Goal: Task Accomplishment & Management: Use online tool/utility

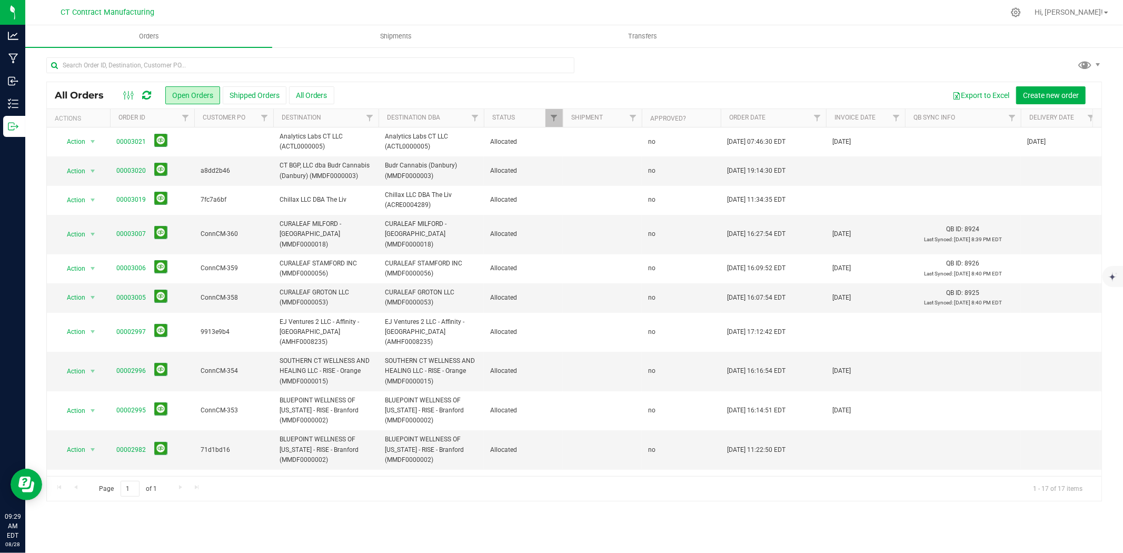
click at [480, 5] on div at bounding box center [595, 12] width 815 height 21
click at [532, 7] on div at bounding box center [595, 12] width 815 height 21
click at [123, 168] on link "00003020" at bounding box center [130, 171] width 29 height 10
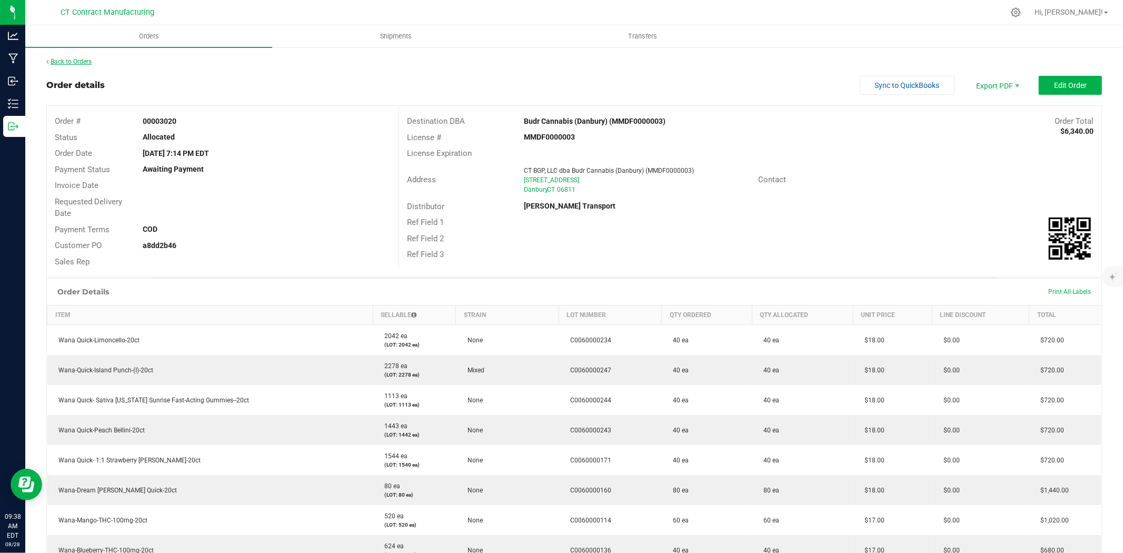
click at [63, 63] on link "Back to Orders" at bounding box center [68, 61] width 45 height 7
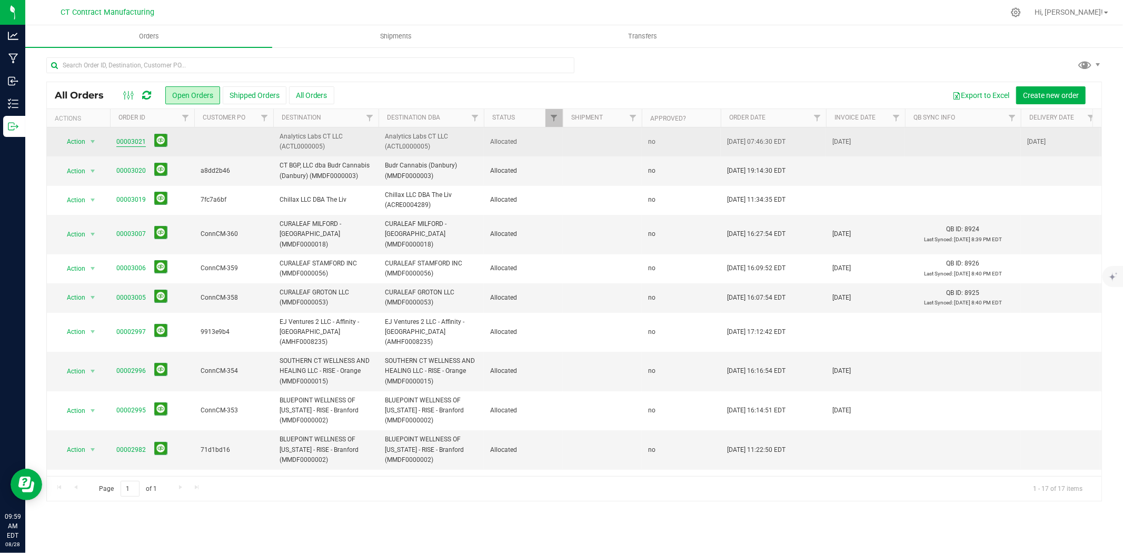
click at [144, 140] on link "00003021" at bounding box center [130, 142] width 29 height 10
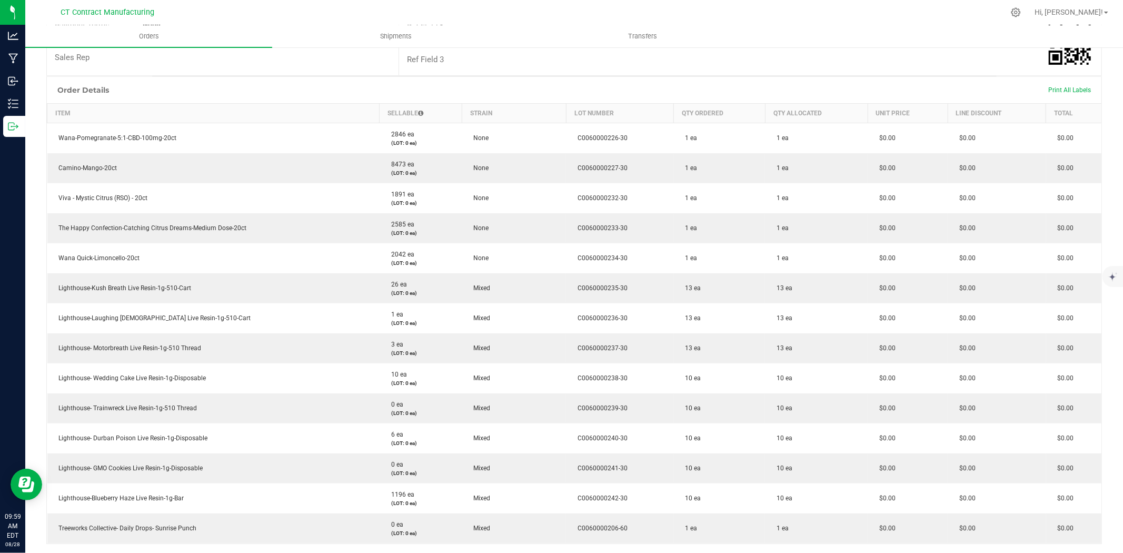
scroll to position [27, 0]
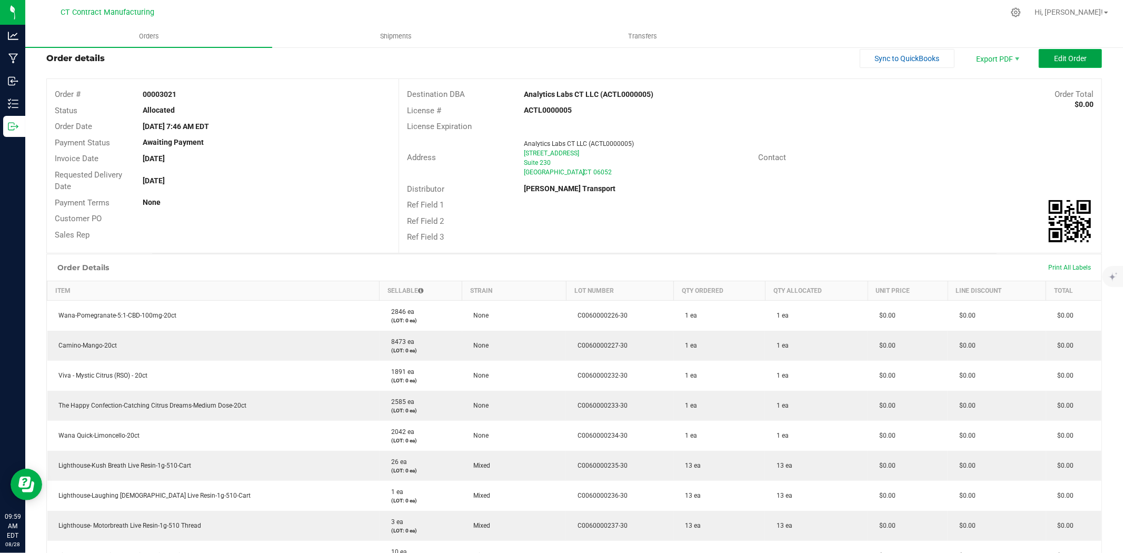
click at [1054, 62] on span "Edit Order" at bounding box center [1070, 58] width 33 height 8
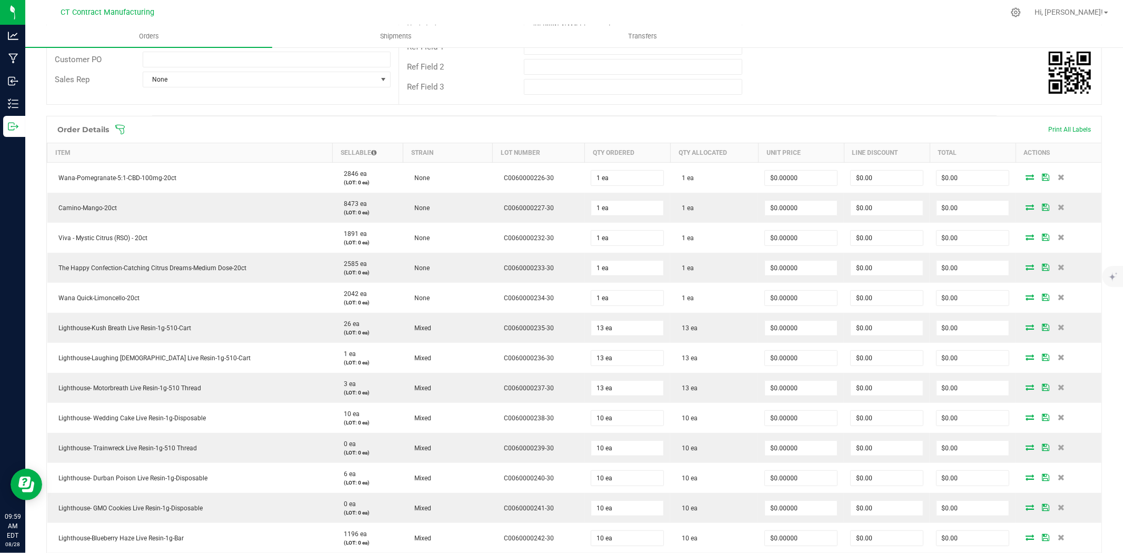
scroll to position [436, 0]
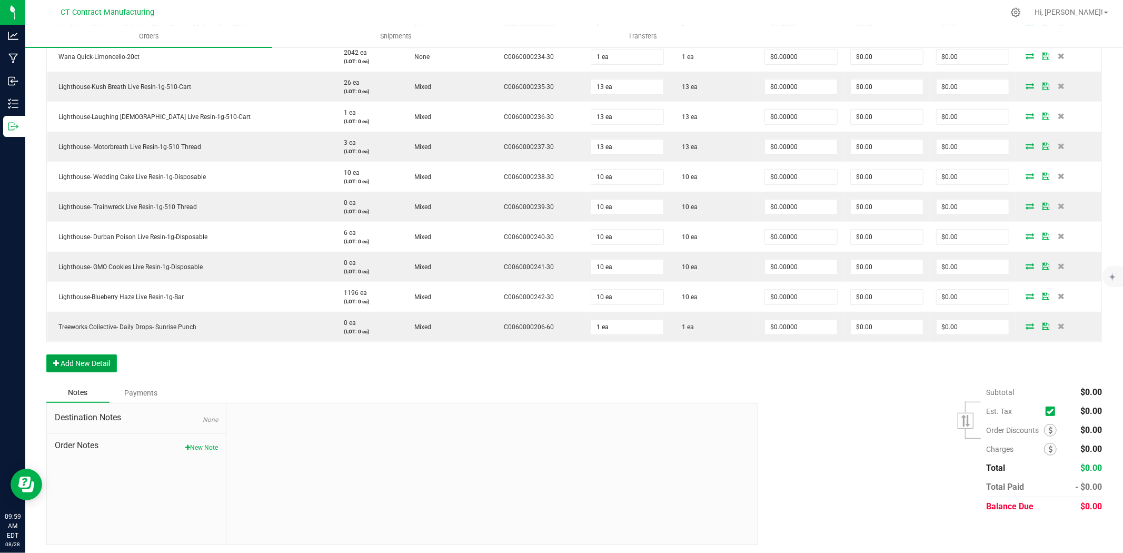
click at [98, 362] on button "Add New Detail" at bounding box center [81, 363] width 71 height 18
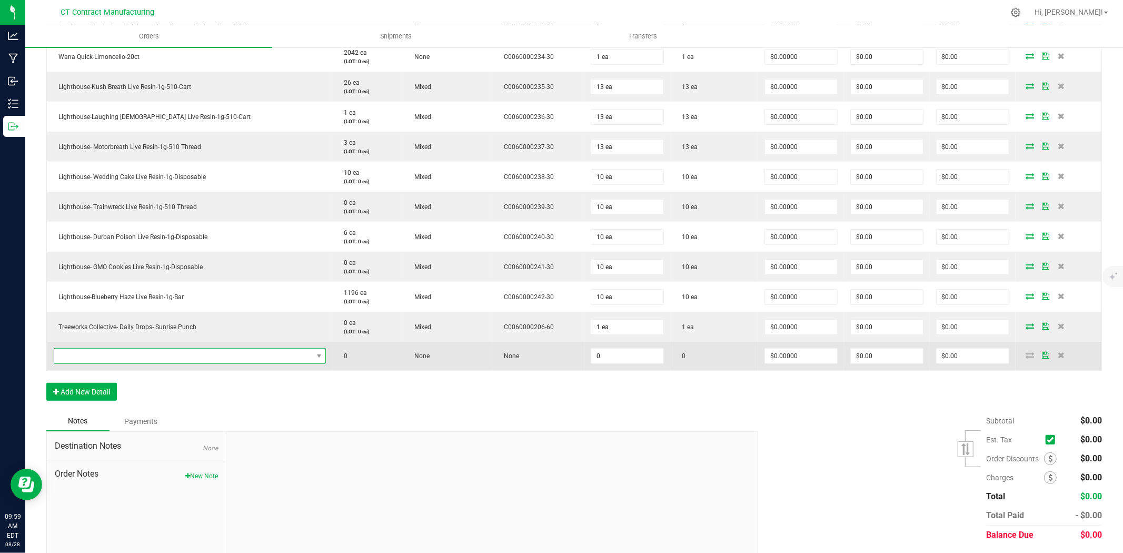
click at [126, 356] on span "NO DATA FOUND" at bounding box center [183, 355] width 258 height 15
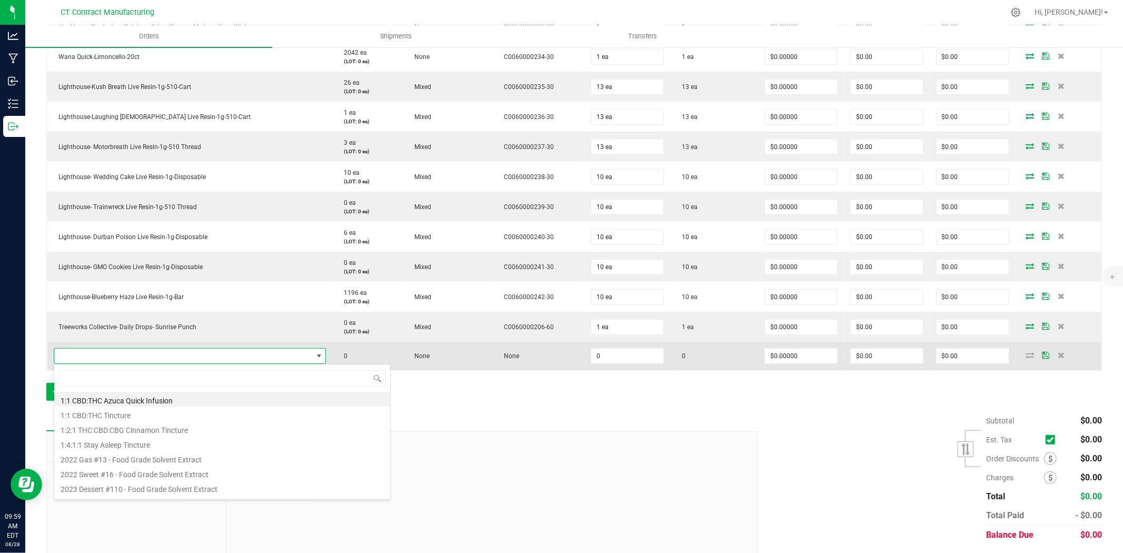
type input "The Happy Confection Cherry Limeade Tincture"
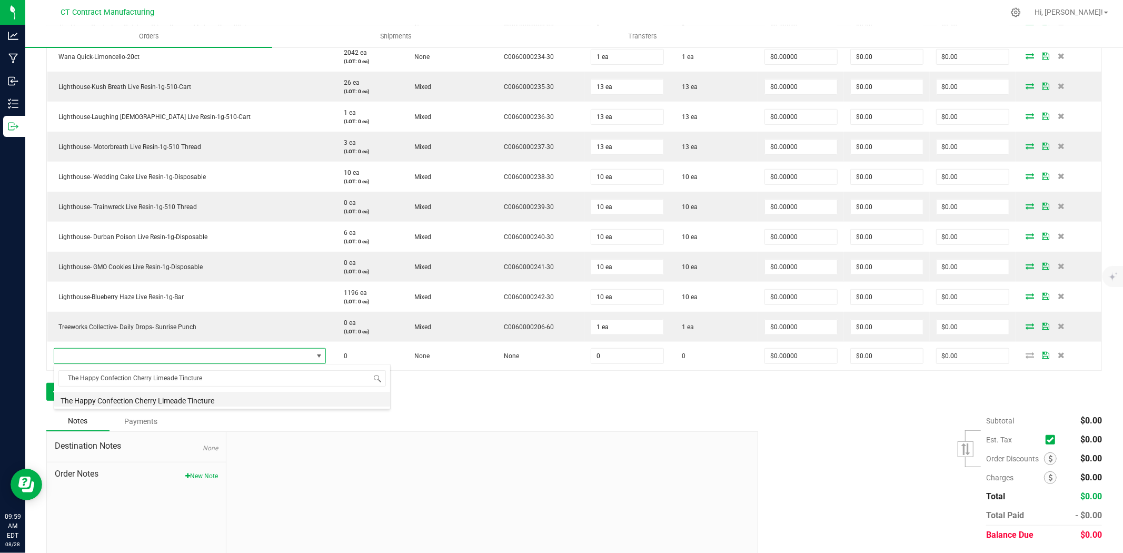
click at [166, 399] on li "The Happy Confection Cherry Limeade Tincture" at bounding box center [222, 399] width 336 height 15
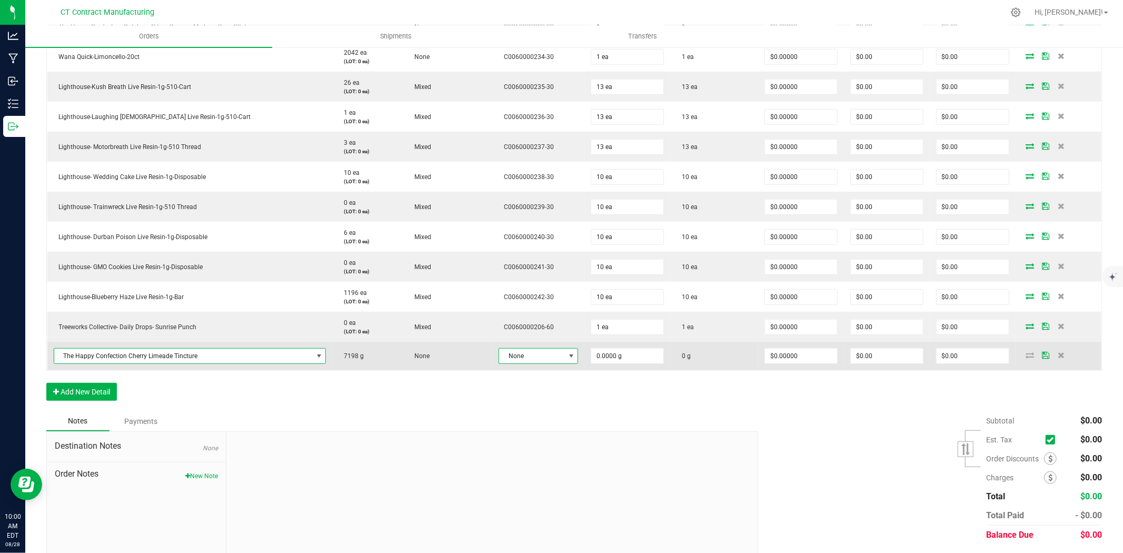
click at [525, 355] on span "None" at bounding box center [531, 355] width 65 height 15
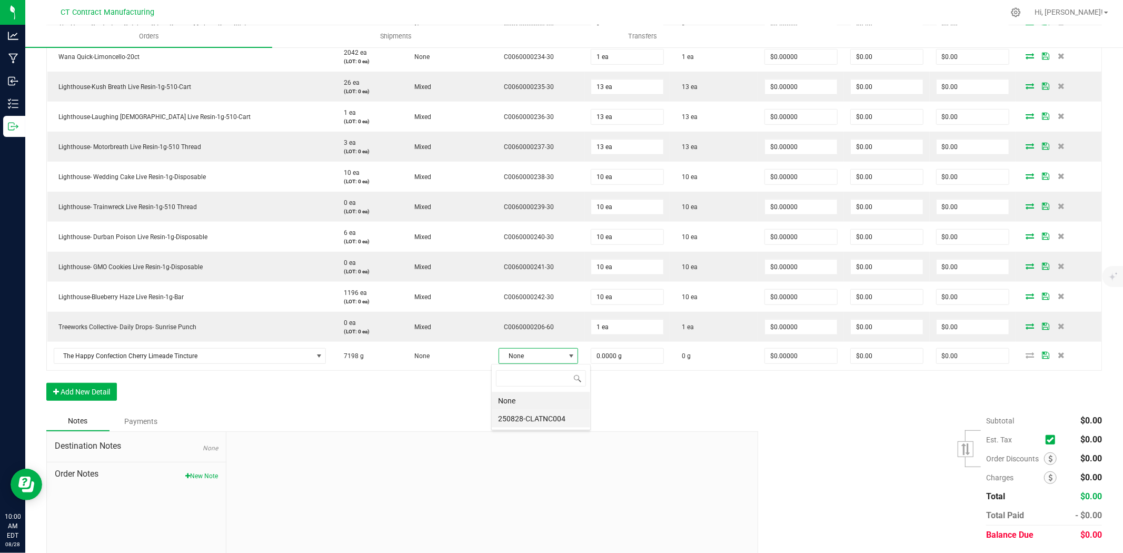
click at [542, 420] on li "250828-CLATNC004" at bounding box center [541, 419] width 98 height 18
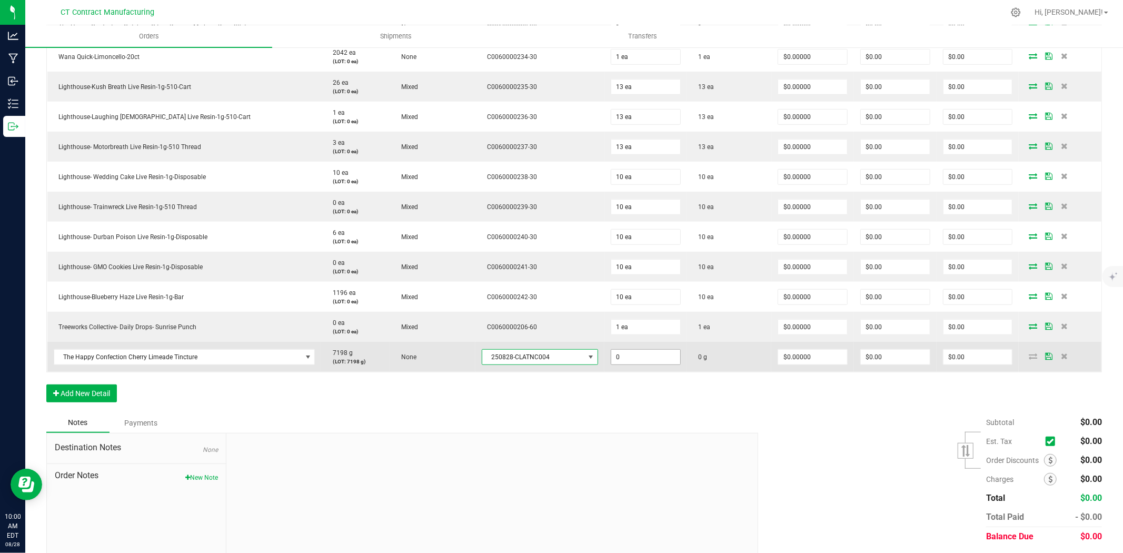
click at [620, 361] on input "0" at bounding box center [645, 357] width 69 height 15
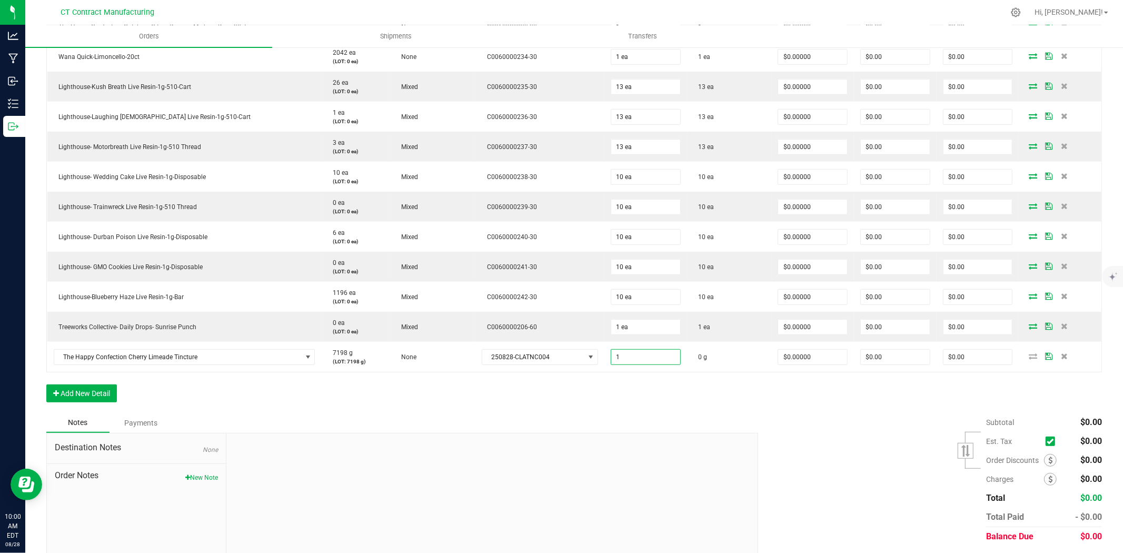
type input "1.0000 g"
click at [614, 403] on div "Order Details Print All Labels Item Sellable Strain Lot Number Qty Ordered Qty …" at bounding box center [573, 144] width 1055 height 538
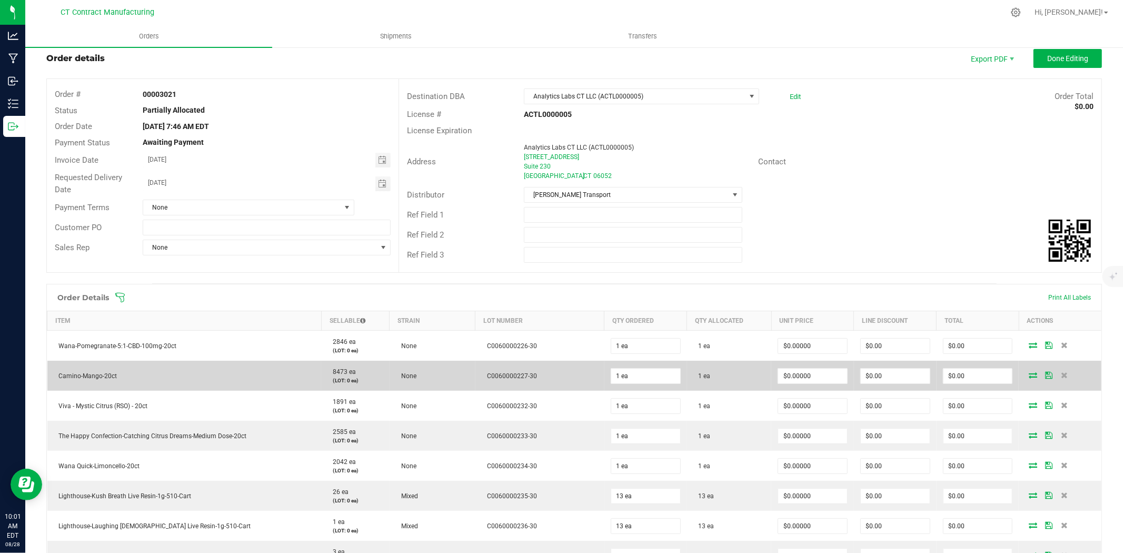
scroll to position [377, 0]
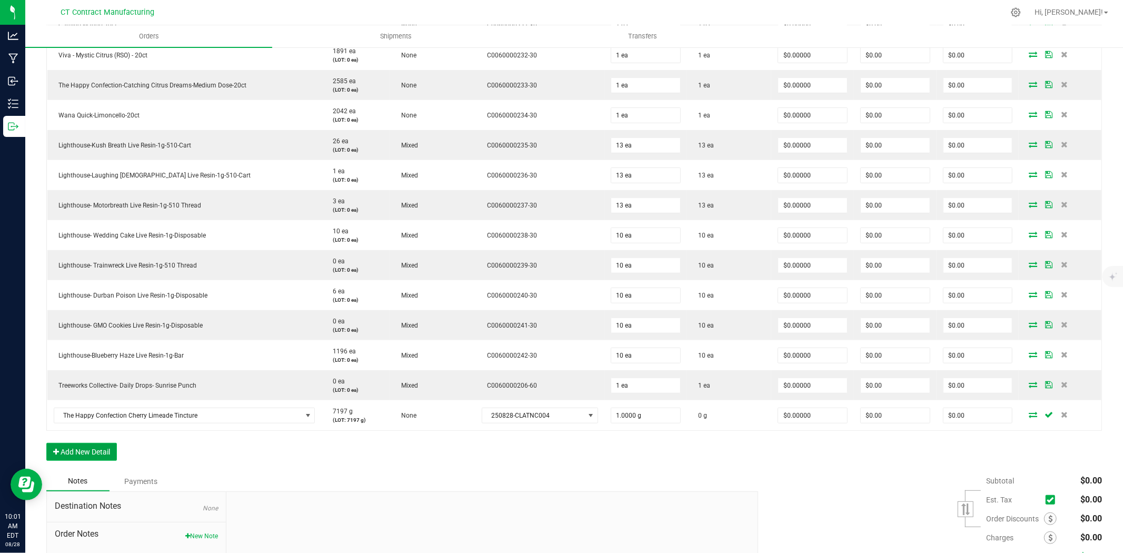
click at [72, 453] on button "Add New Detail" at bounding box center [81, 452] width 71 height 18
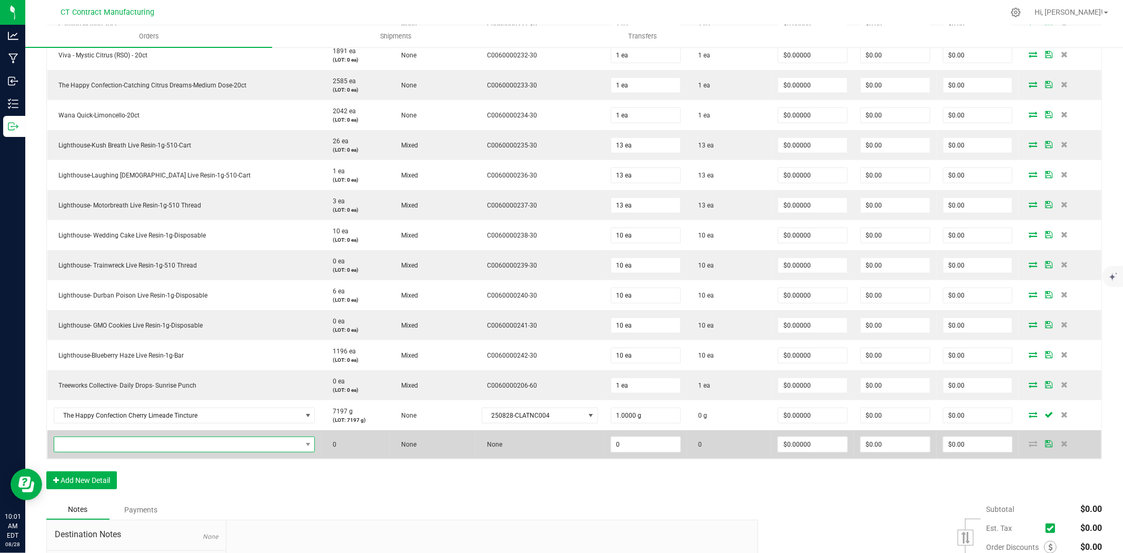
click at [88, 444] on span "NO DATA FOUND" at bounding box center [177, 444] width 247 height 15
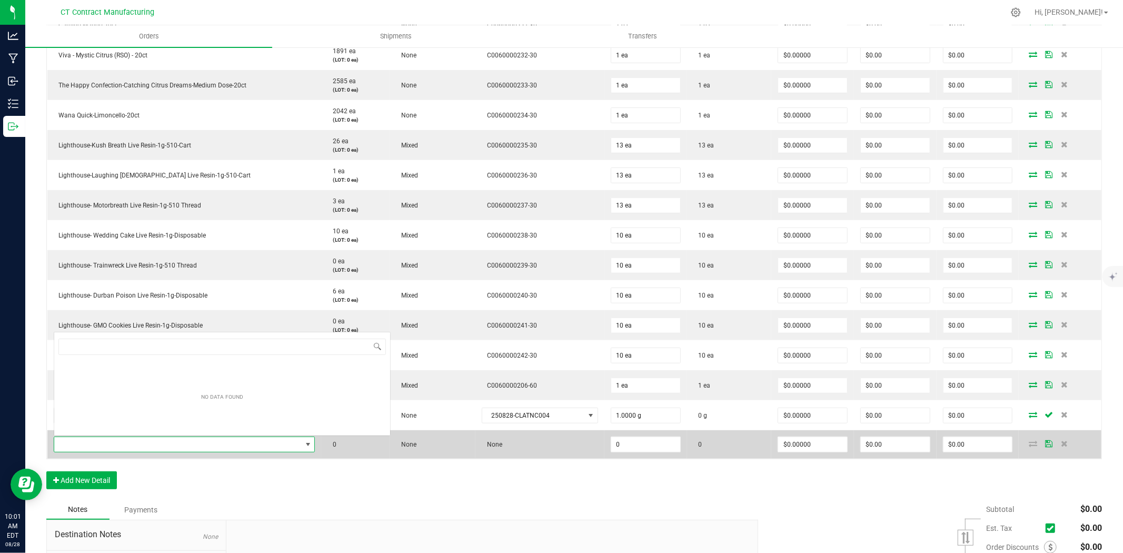
type input "1:1 CBD:THC Tincture"
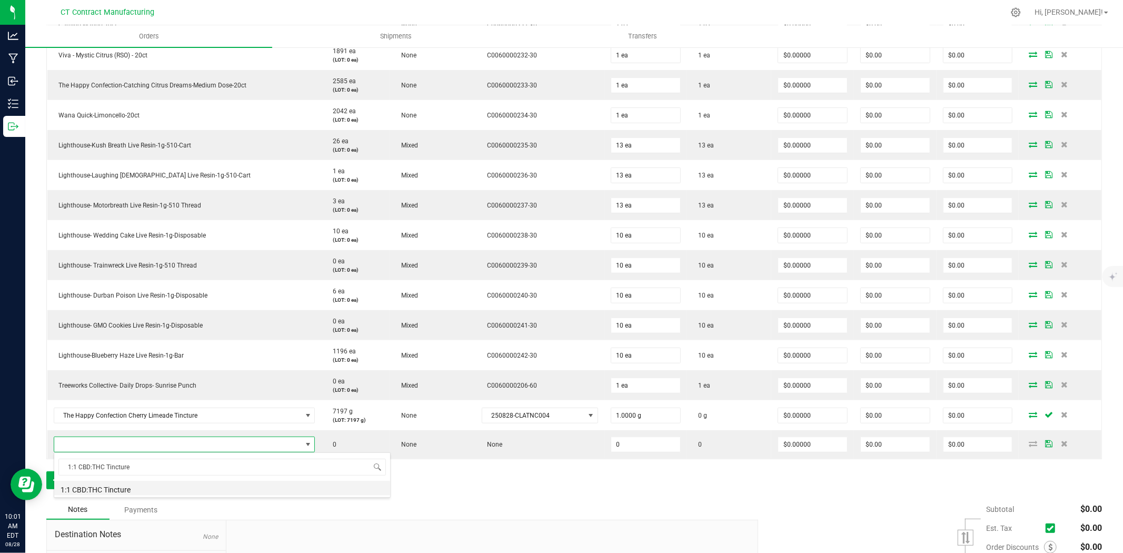
click at [116, 493] on li "1:1 CBD:THC Tincture" at bounding box center [222, 488] width 336 height 15
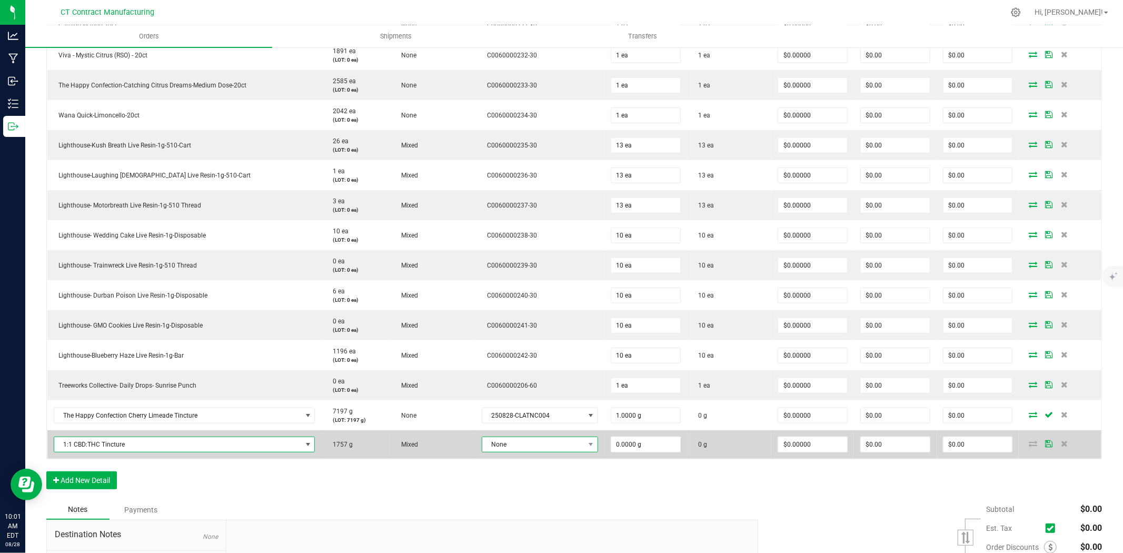
click at [486, 443] on span "None" at bounding box center [533, 444] width 102 height 15
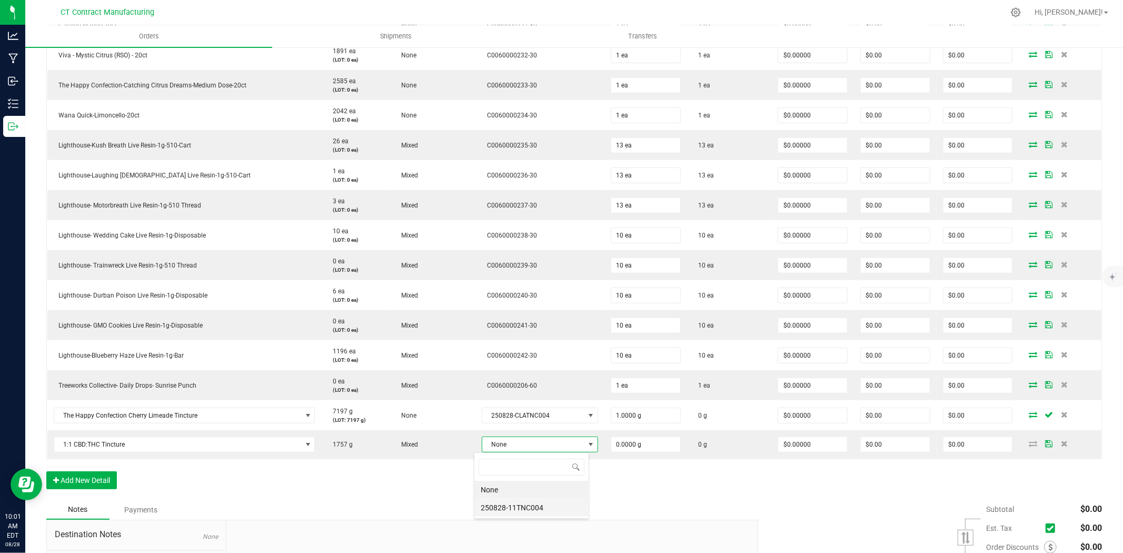
click at [509, 510] on li "250828-11TNC004" at bounding box center [531, 507] width 114 height 18
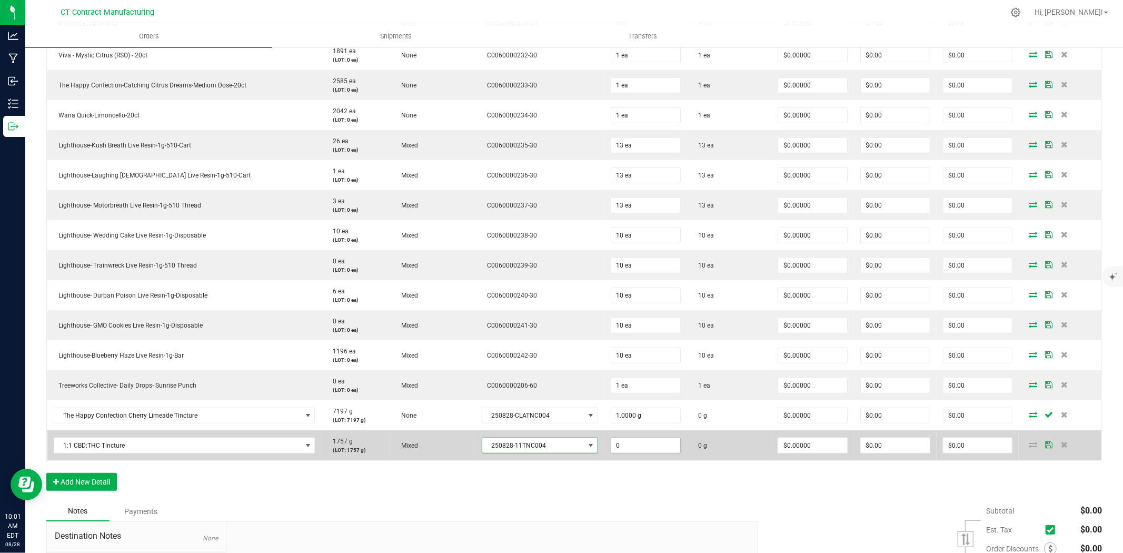
click at [614, 444] on input "0" at bounding box center [645, 445] width 69 height 15
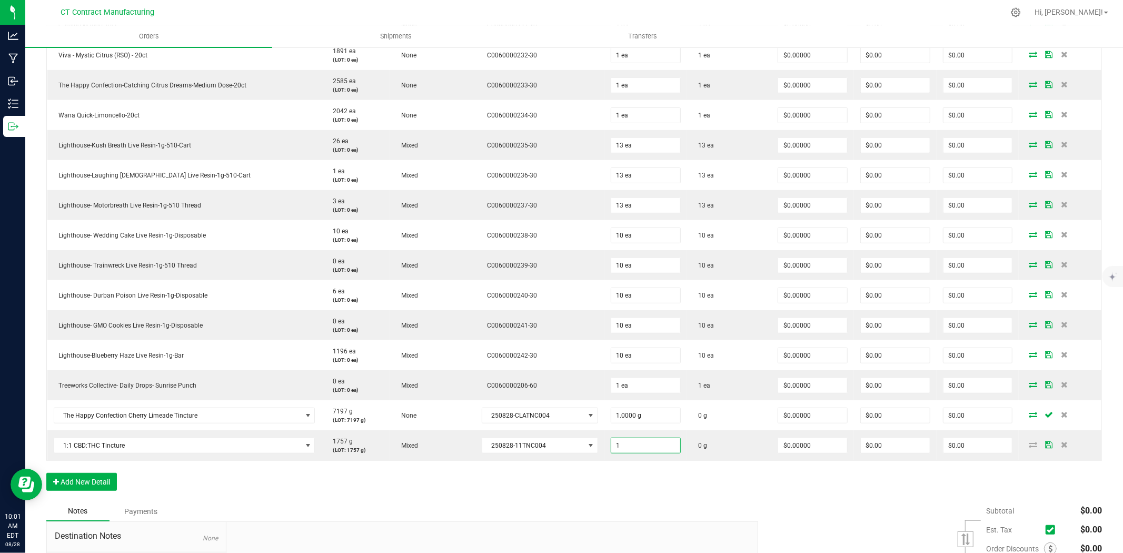
type input "1.0000 g"
drag, startPoint x: 618, startPoint y: 492, endPoint x: 623, endPoint y: 493, distance: 5.3
click at [618, 493] on div "Order Details Print All Labels Item Sellable Strain Lot Number Qty Ordered Qty …" at bounding box center [573, 217] width 1055 height 568
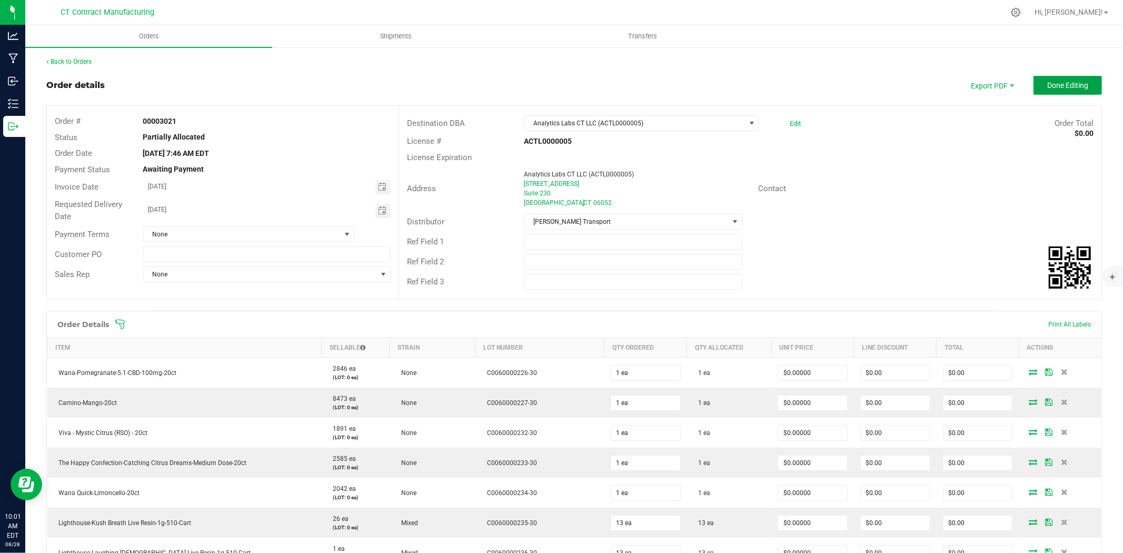
click at [1080, 81] on button "Done Editing" at bounding box center [1067, 85] width 68 height 19
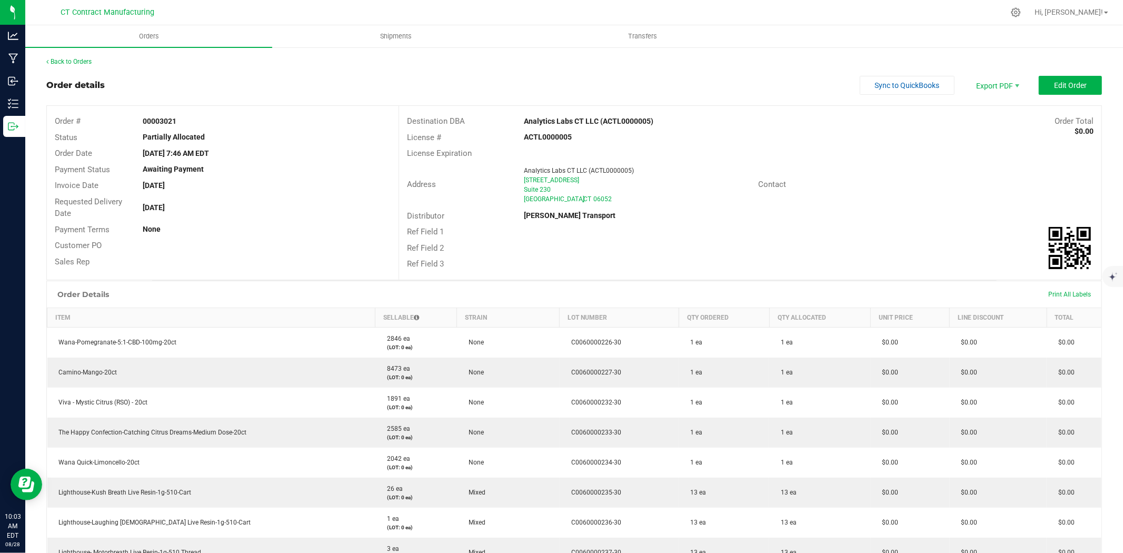
click at [637, 59] on div "Back to Orders" at bounding box center [573, 61] width 1055 height 9
click at [77, 61] on link "Back to Orders" at bounding box center [68, 61] width 45 height 7
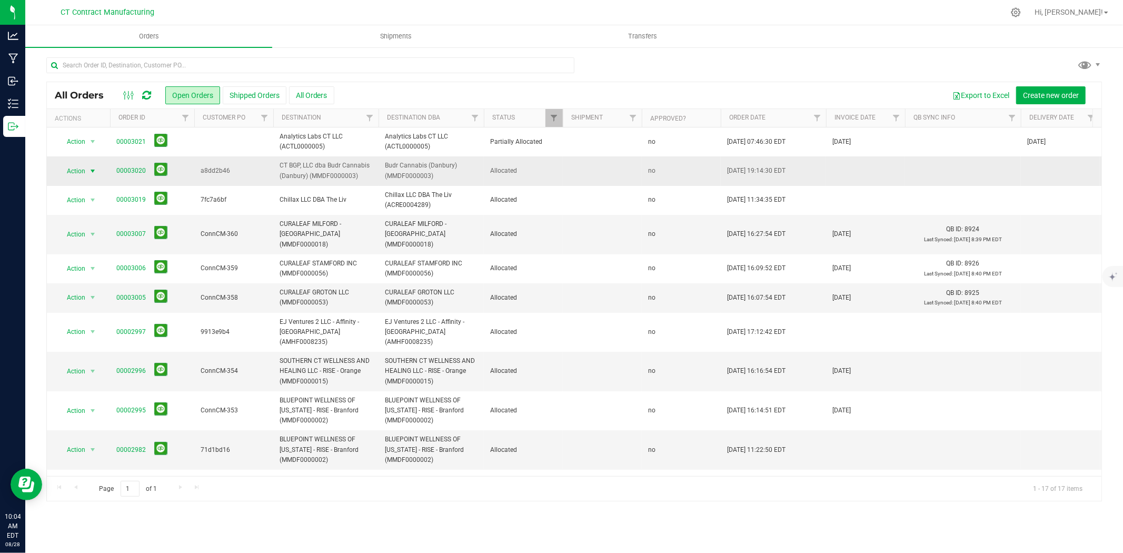
click at [93, 171] on span "select" at bounding box center [92, 171] width 8 height 8
click at [87, 333] on li "Print packing list" at bounding box center [97, 328] width 79 height 16
click at [446, 11] on div at bounding box center [595, 12] width 815 height 21
click at [159, 66] on input "text" at bounding box center [310, 65] width 528 height 16
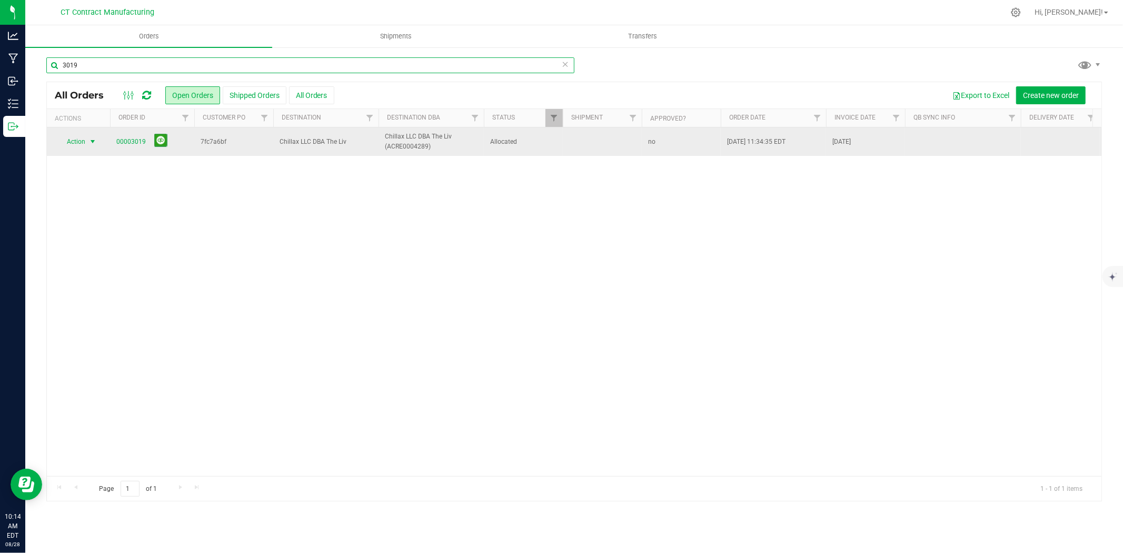
type input "3019"
click at [96, 141] on span "select" at bounding box center [92, 141] width 8 height 8
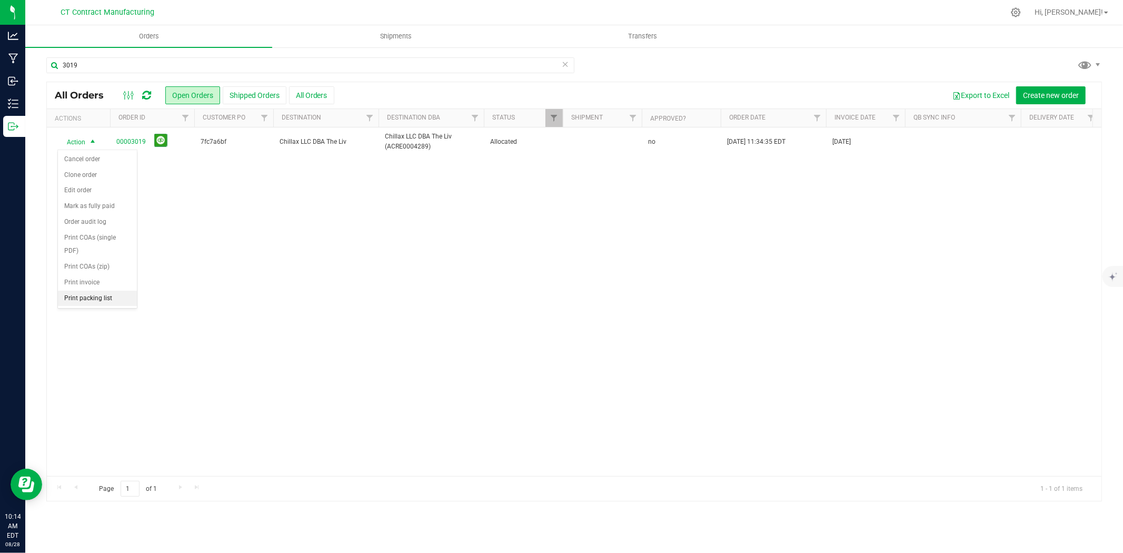
click at [101, 301] on li "Print packing list" at bounding box center [97, 299] width 79 height 16
click at [95, 66] on input "3019" at bounding box center [310, 65] width 528 height 16
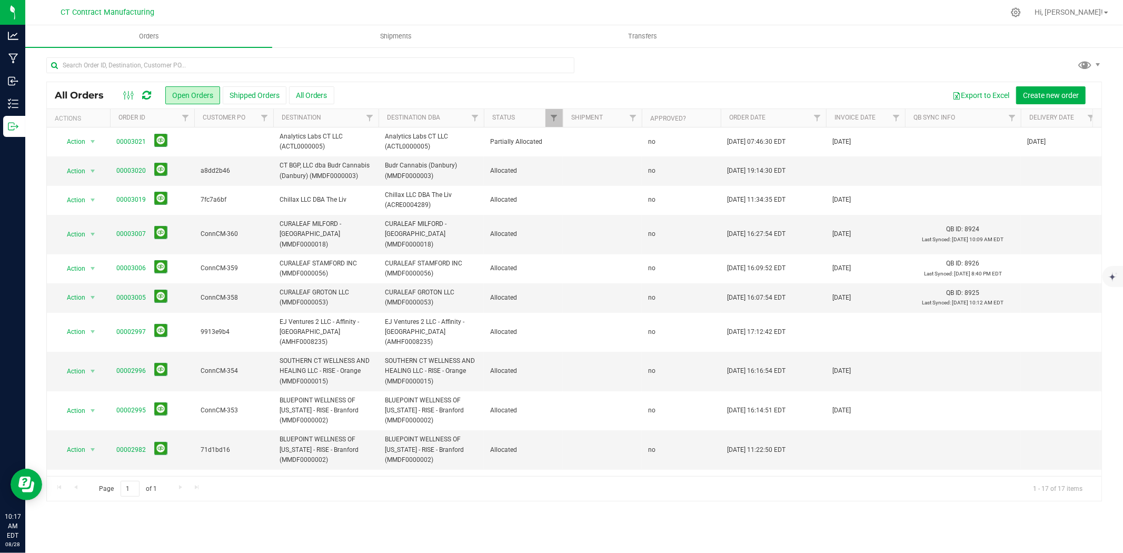
click at [806, 11] on div at bounding box center [595, 12] width 815 height 21
drag, startPoint x: 144, startPoint y: 92, endPoint x: 186, endPoint y: 92, distance: 42.1
click at [144, 92] on icon at bounding box center [146, 95] width 9 height 11
click at [482, 7] on div at bounding box center [595, 12] width 815 height 21
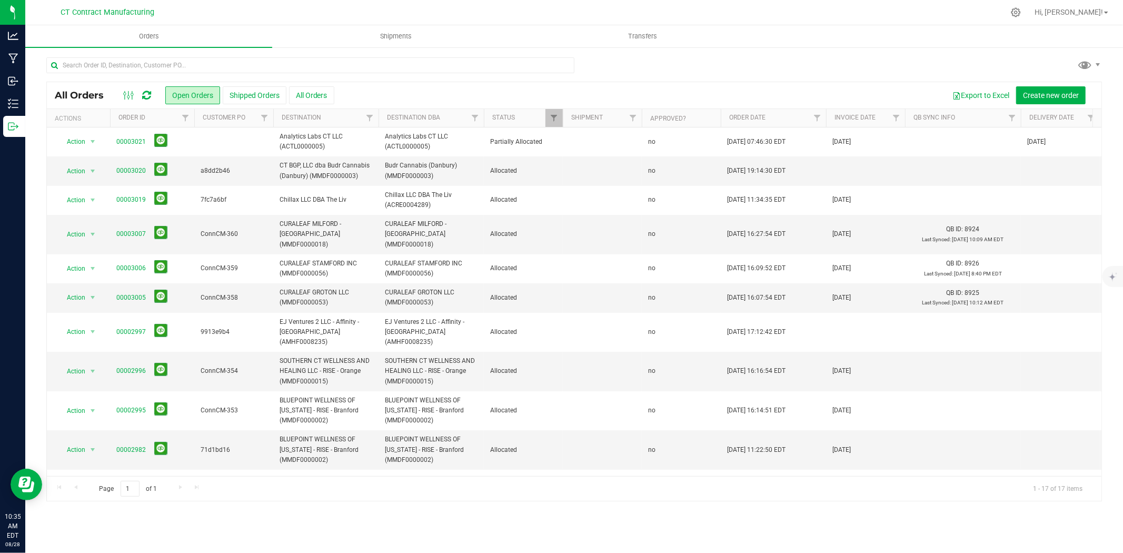
drag, startPoint x: 550, startPoint y: 4, endPoint x: 532, endPoint y: 1, distance: 17.6
click at [550, 4] on div at bounding box center [595, 12] width 815 height 21
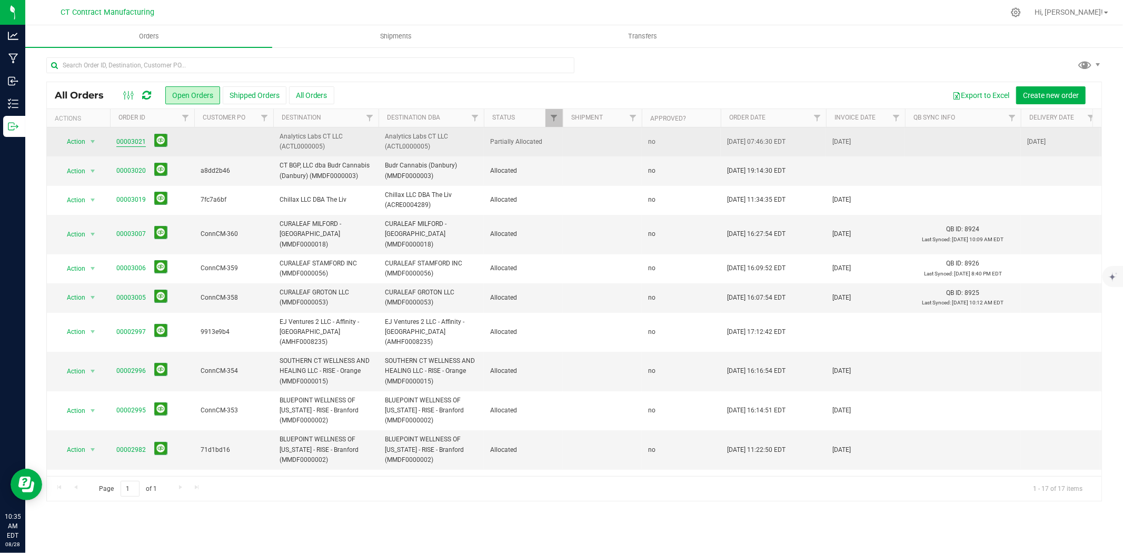
click at [120, 140] on link "00003021" at bounding box center [130, 142] width 29 height 10
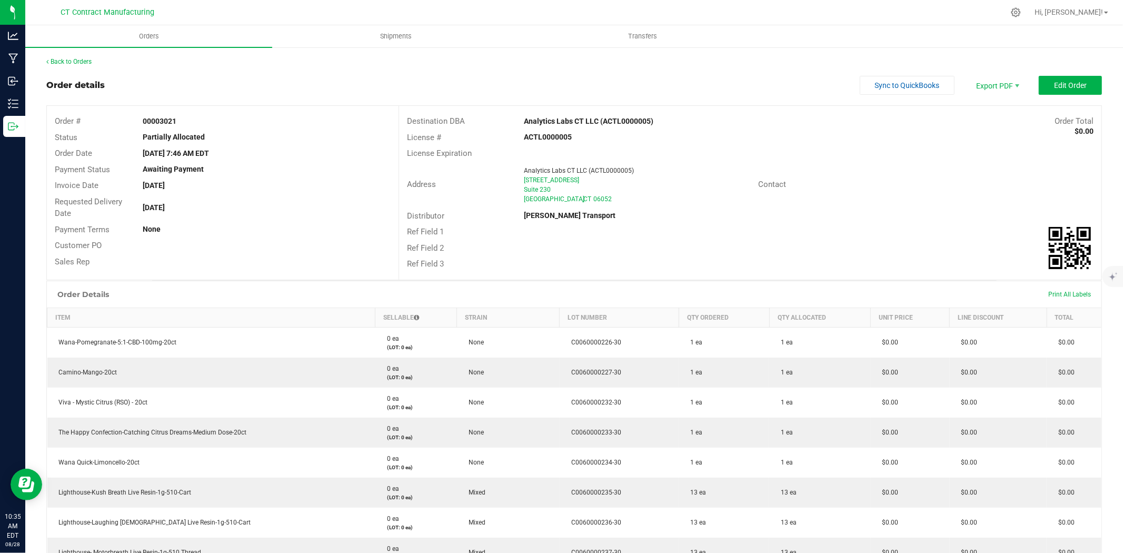
click at [477, 13] on div at bounding box center [595, 12] width 815 height 21
click at [1042, 74] on div "Back to Orders Order details Sync to QuickBooks Export PDF Edit Order Order # 0…" at bounding box center [573, 519] width 1055 height 924
click at [1043, 83] on button "Edit Order" at bounding box center [1070, 85] width 63 height 19
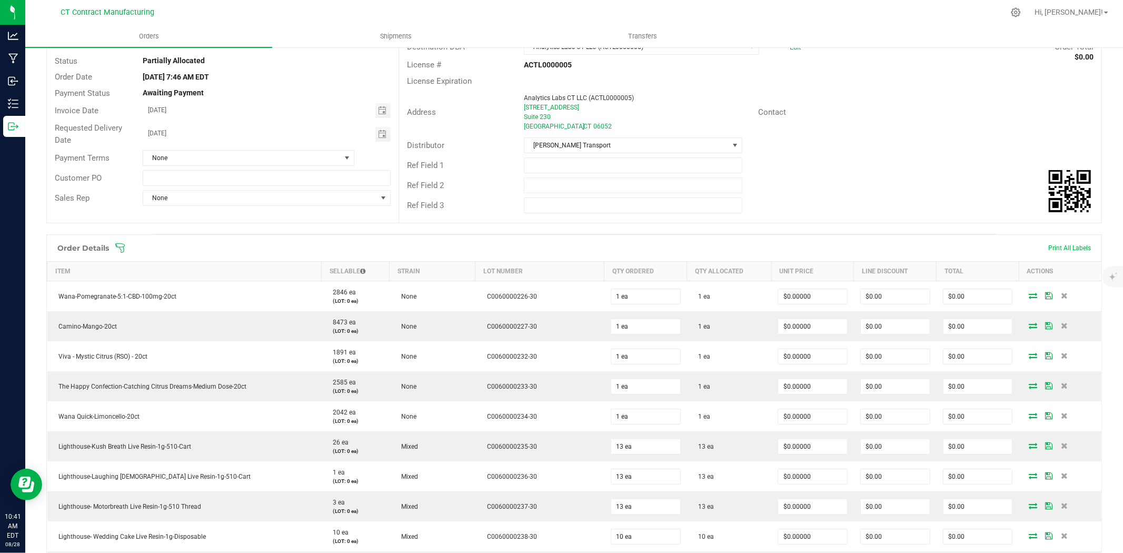
scroll to position [351, 0]
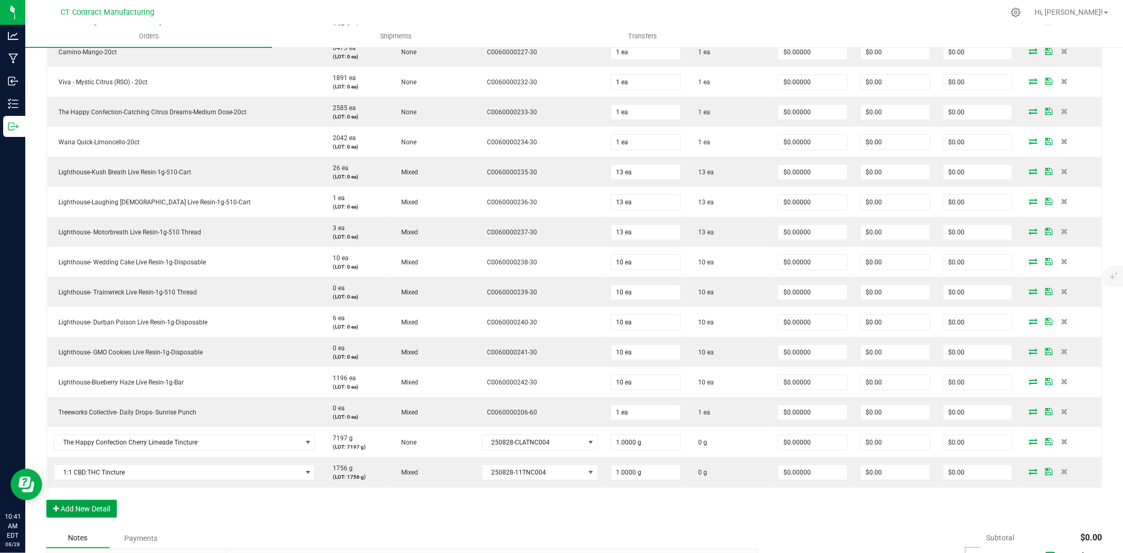
click at [106, 509] on button "Add New Detail" at bounding box center [81, 509] width 71 height 18
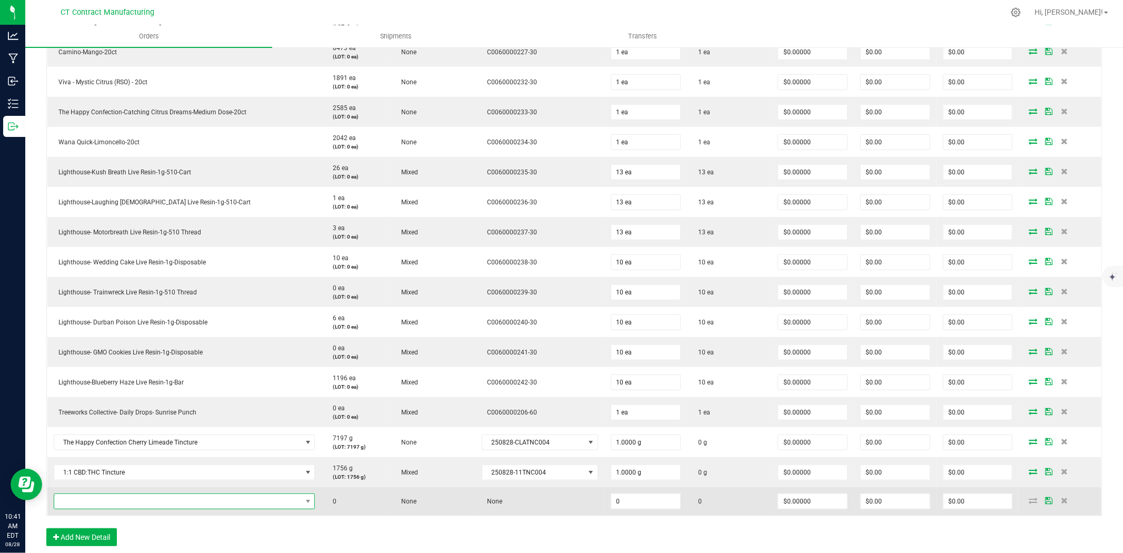
click at [116, 504] on span "NO DATA FOUND" at bounding box center [177, 501] width 247 height 15
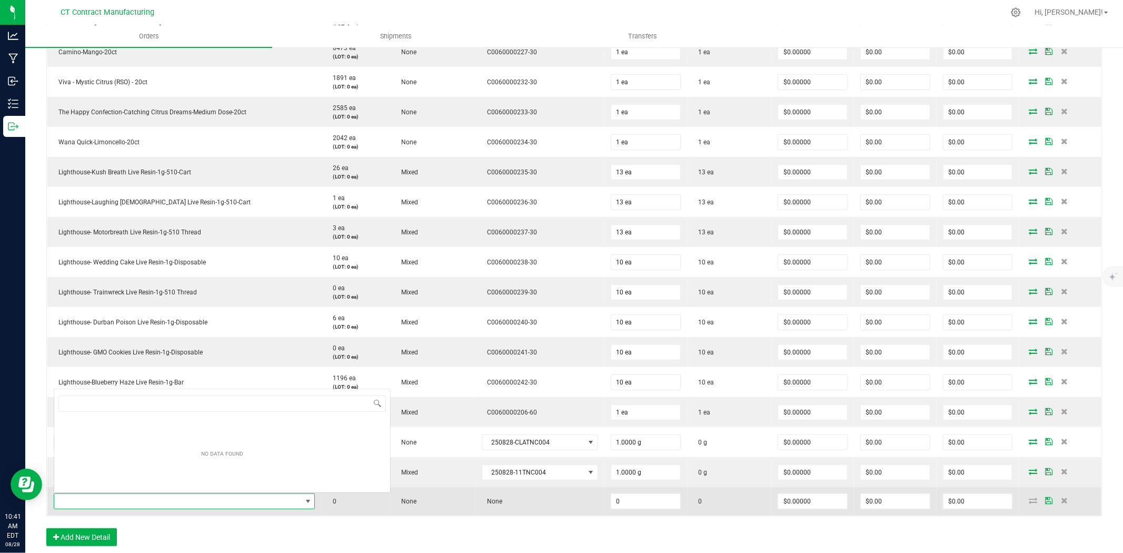
type input "FF Distillate"
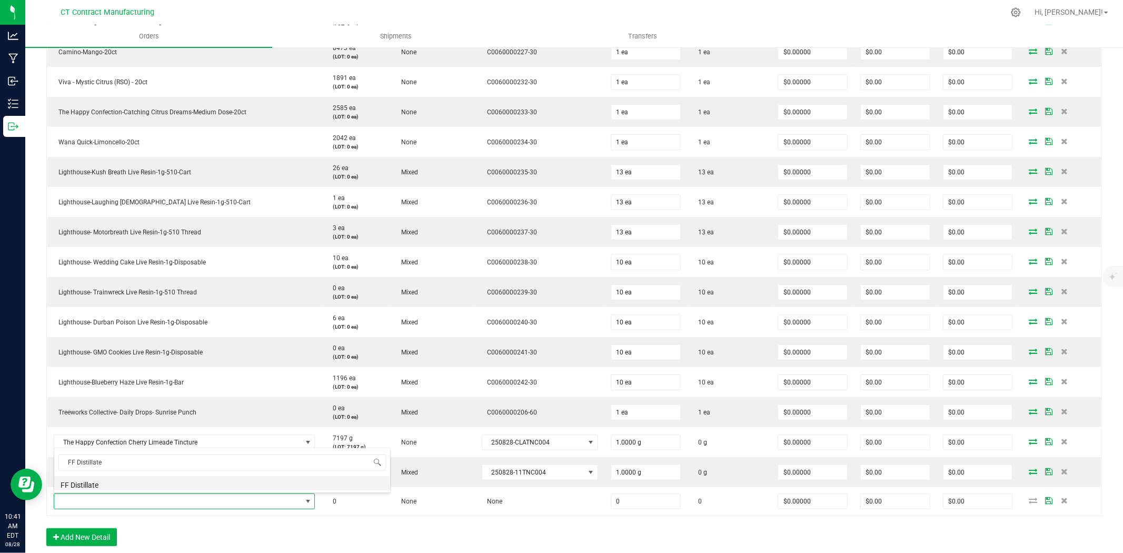
click at [125, 482] on li "FF Distillate" at bounding box center [222, 483] width 336 height 15
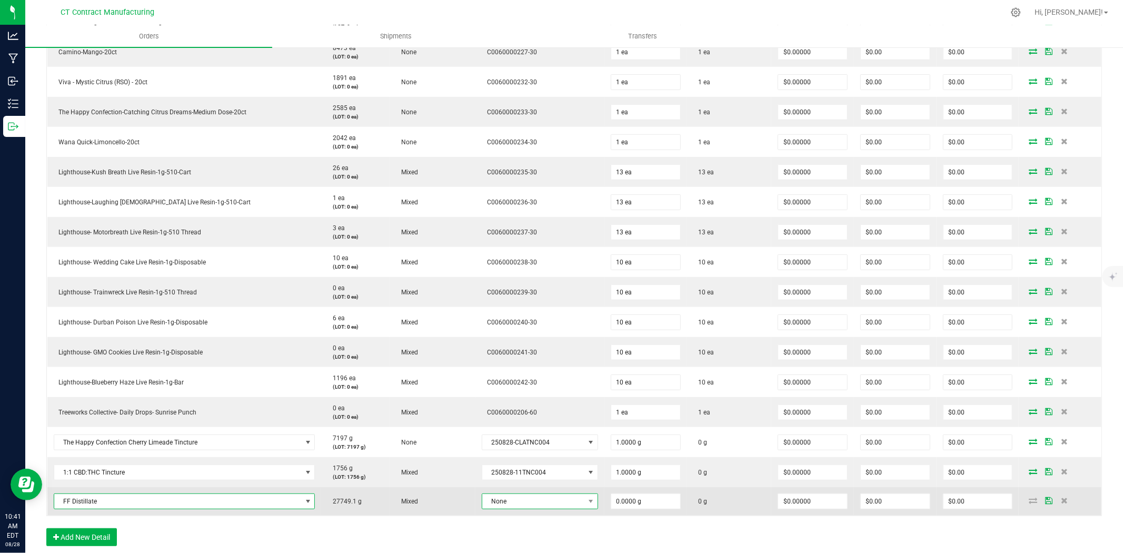
click at [566, 502] on span "None" at bounding box center [533, 501] width 102 height 15
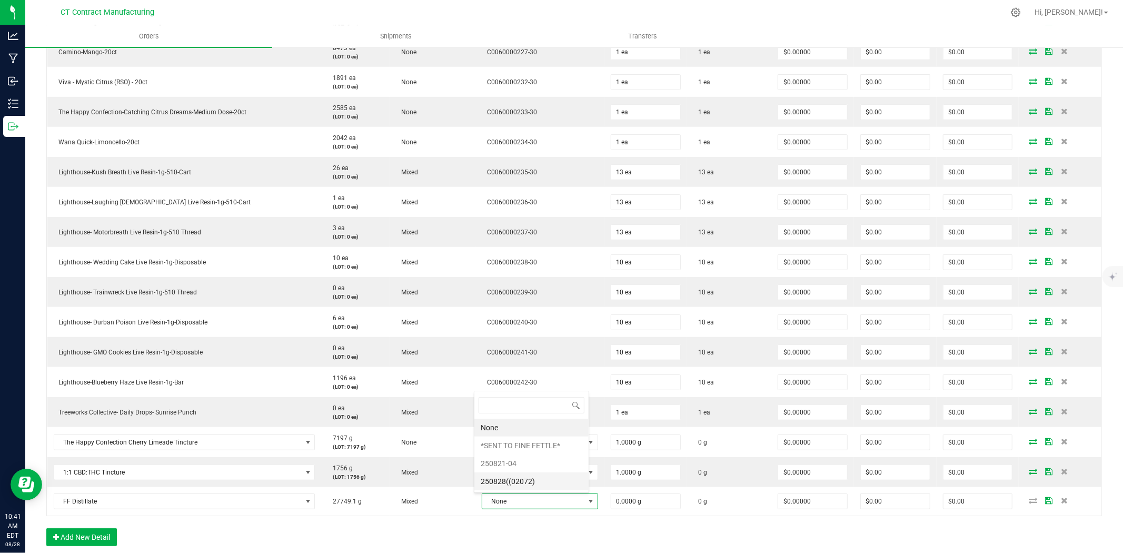
click at [552, 485] on li "250828((02072)" at bounding box center [531, 481] width 114 height 18
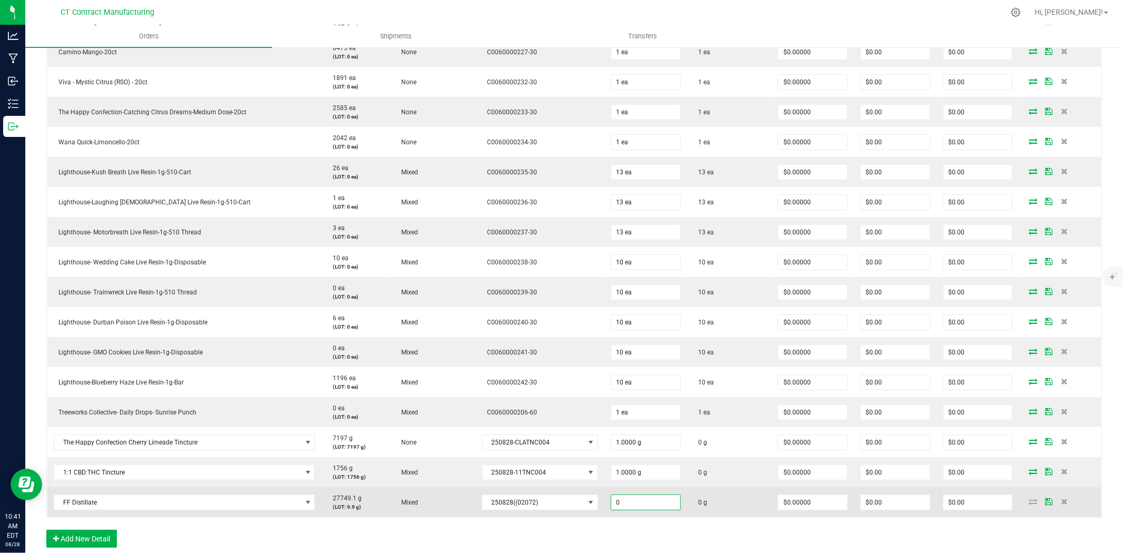
click at [649, 503] on input "0" at bounding box center [645, 502] width 69 height 15
click at [636, 497] on input "0" at bounding box center [645, 502] width 69 height 15
type input "9.9"
drag, startPoint x: 641, startPoint y: 509, endPoint x: 583, endPoint y: 504, distance: 58.1
click at [583, 504] on outbound-order-line-row "FF Distillate 27749.1 g (LOT: 9.9 g) Mixed 250828((02072) 9.9 0 g $0.00000 $0.0…" at bounding box center [574, 502] width 1054 height 30
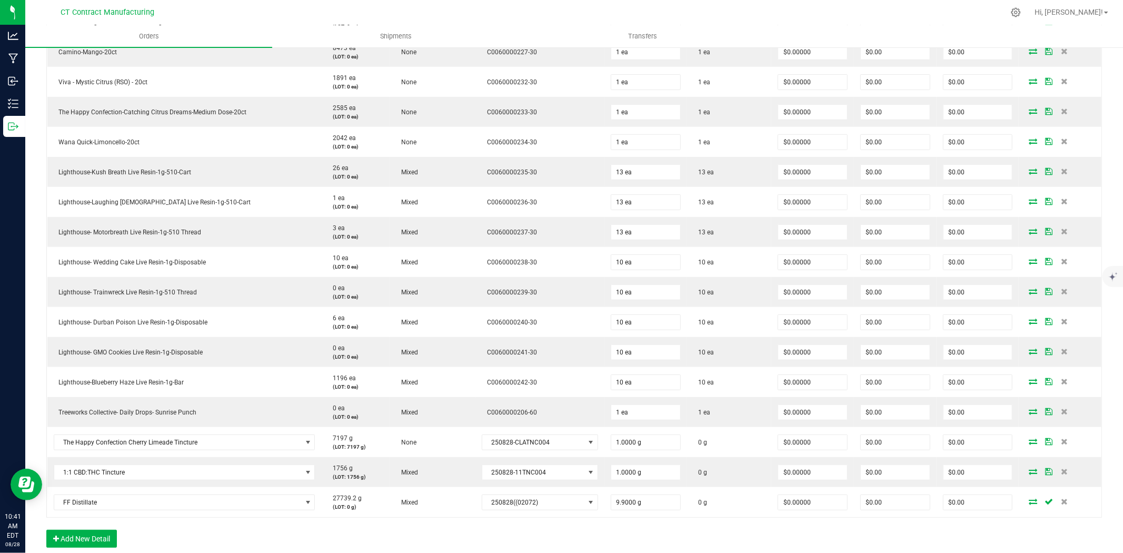
click at [528, 9] on div at bounding box center [595, 12] width 815 height 21
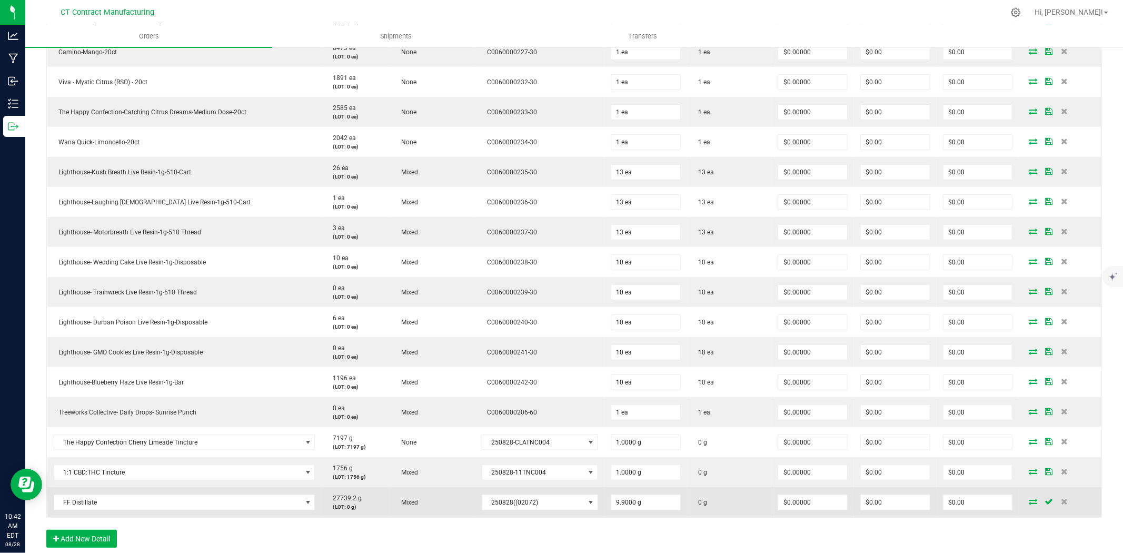
click at [1029, 501] on icon at bounding box center [1033, 501] width 8 height 6
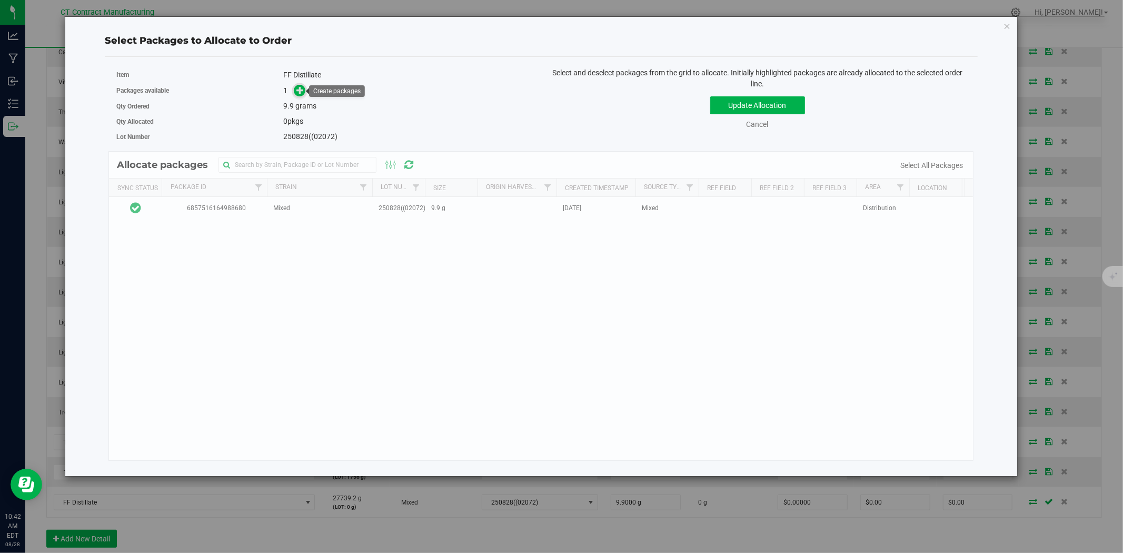
click at [301, 90] on icon at bounding box center [299, 89] width 7 height 7
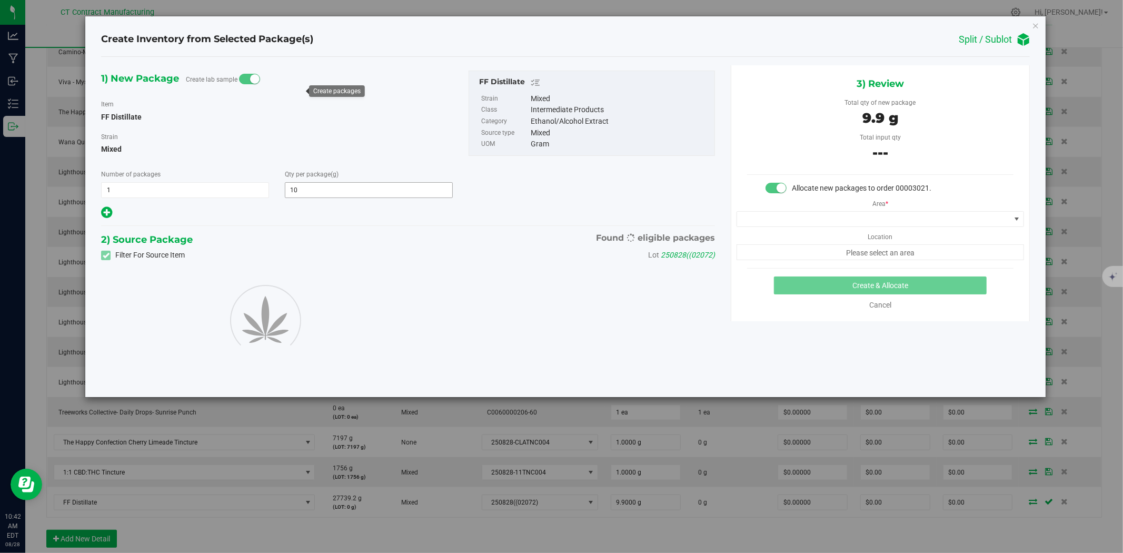
type input "9.9000"
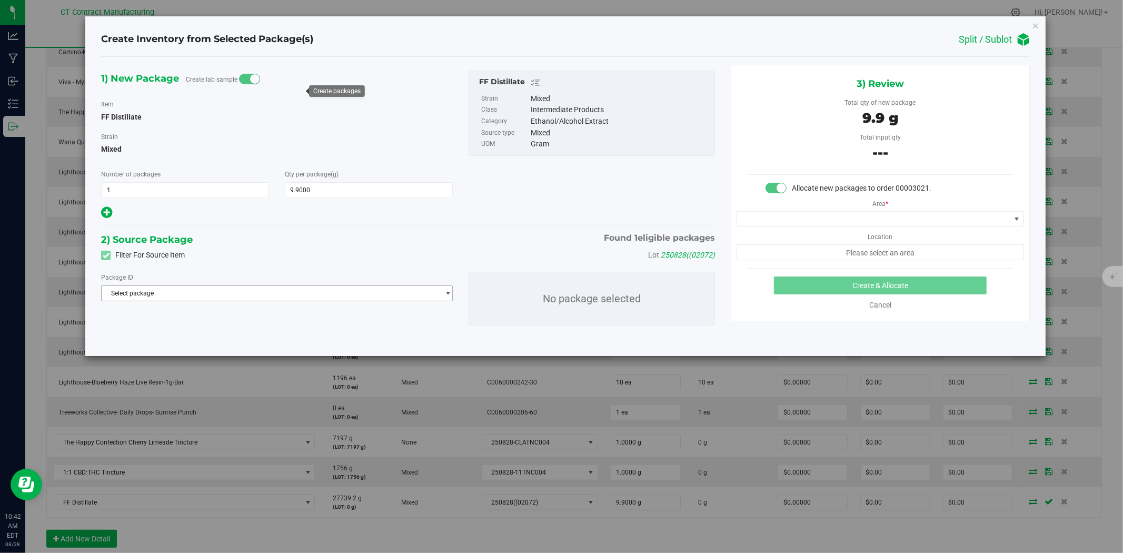
click at [241, 286] on span "Select package" at bounding box center [270, 293] width 337 height 15
click at [198, 293] on span "Select package" at bounding box center [270, 293] width 337 height 15
click at [187, 331] on li "6857516164988680 ( FF Distillate )" at bounding box center [277, 337] width 351 height 15
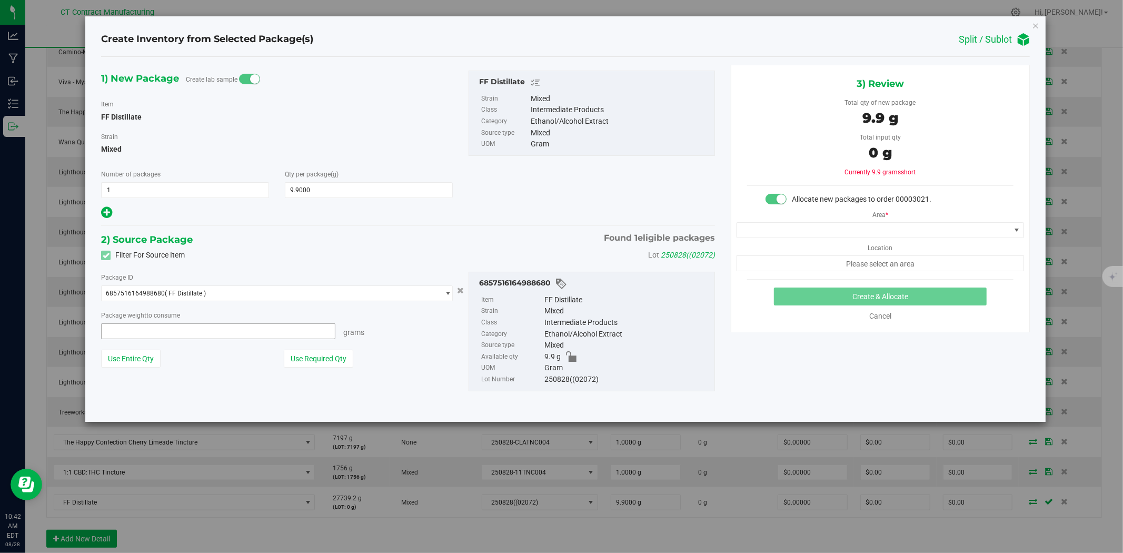
click at [222, 330] on span at bounding box center [218, 331] width 234 height 16
type input "9.9"
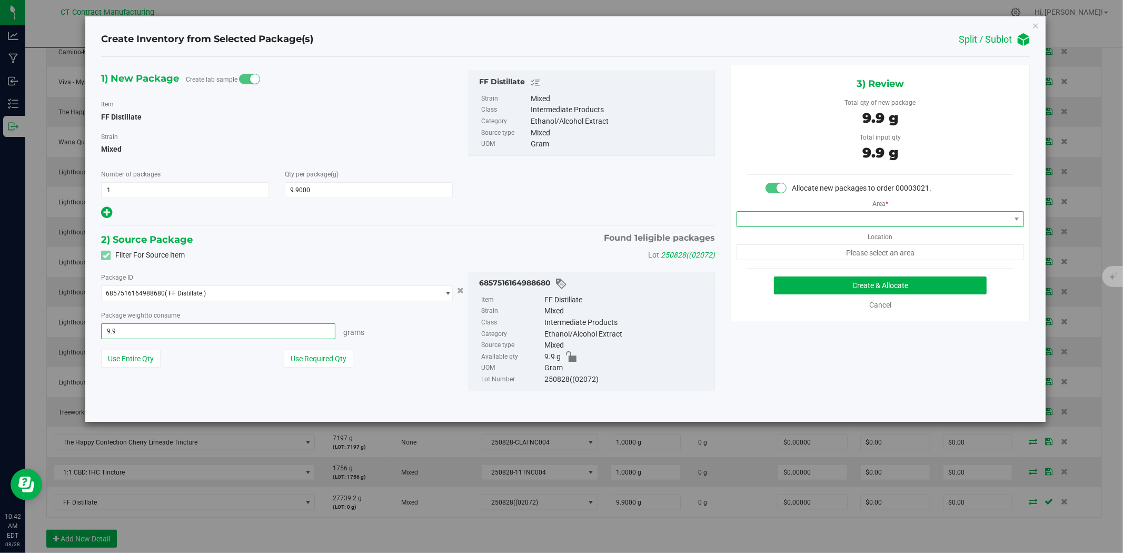
type input "9.9000 g"
click at [835, 215] on span at bounding box center [873, 219] width 273 height 15
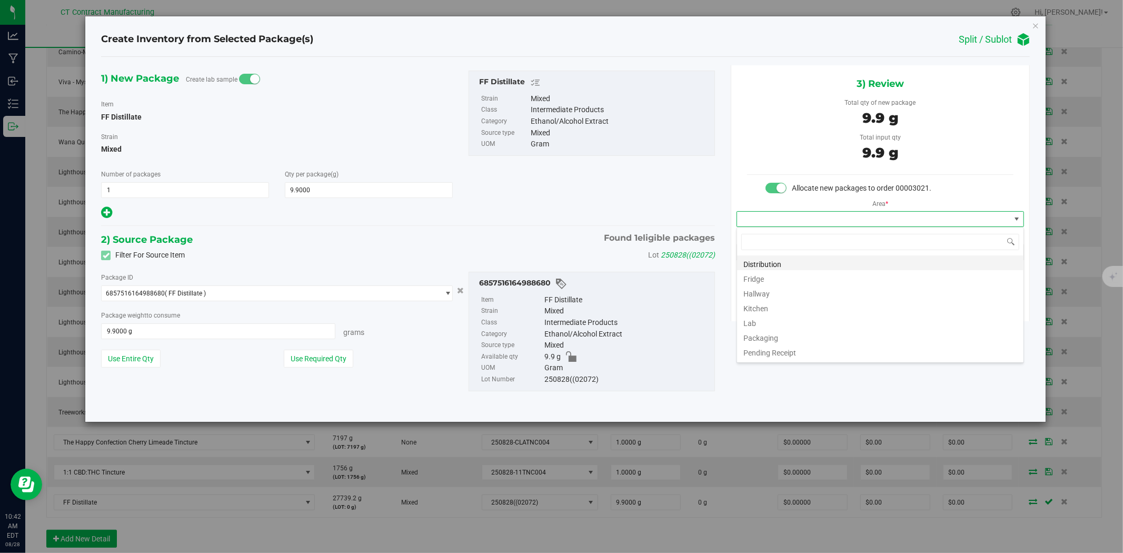
scroll to position [16, 287]
click at [829, 261] on li "Distribution" at bounding box center [880, 262] width 286 height 15
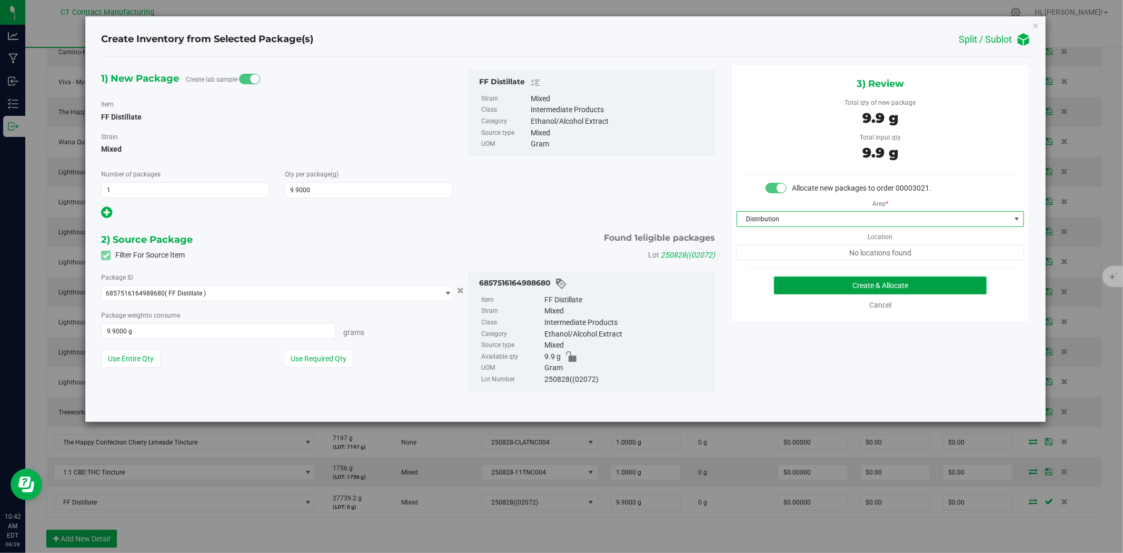
click at [847, 282] on button "Create & Allocate" at bounding box center [880, 285] width 213 height 18
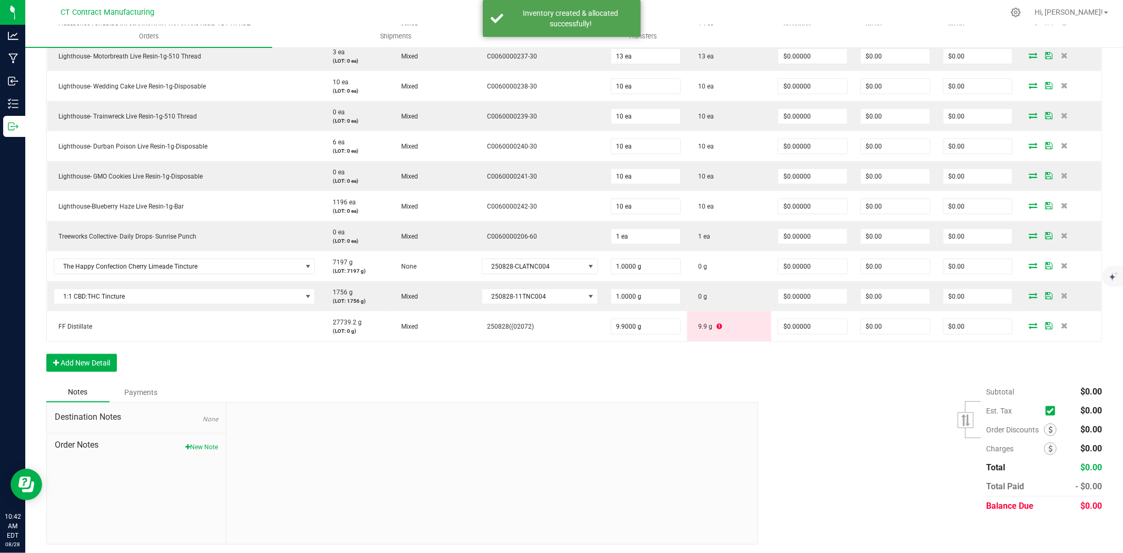
scroll to position [528, 0]
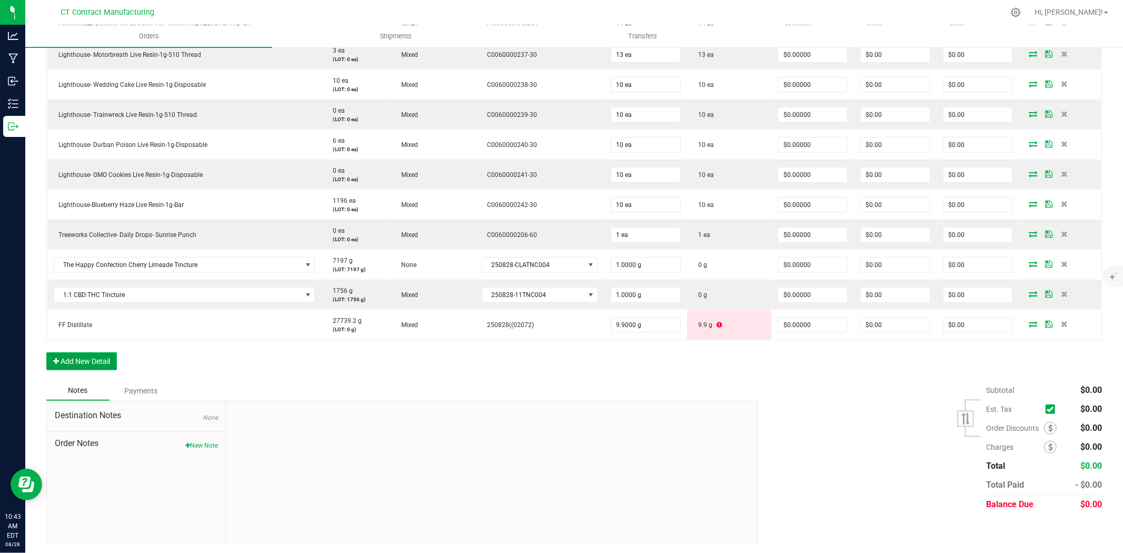
click at [102, 362] on button "Add New Detail" at bounding box center [81, 361] width 71 height 18
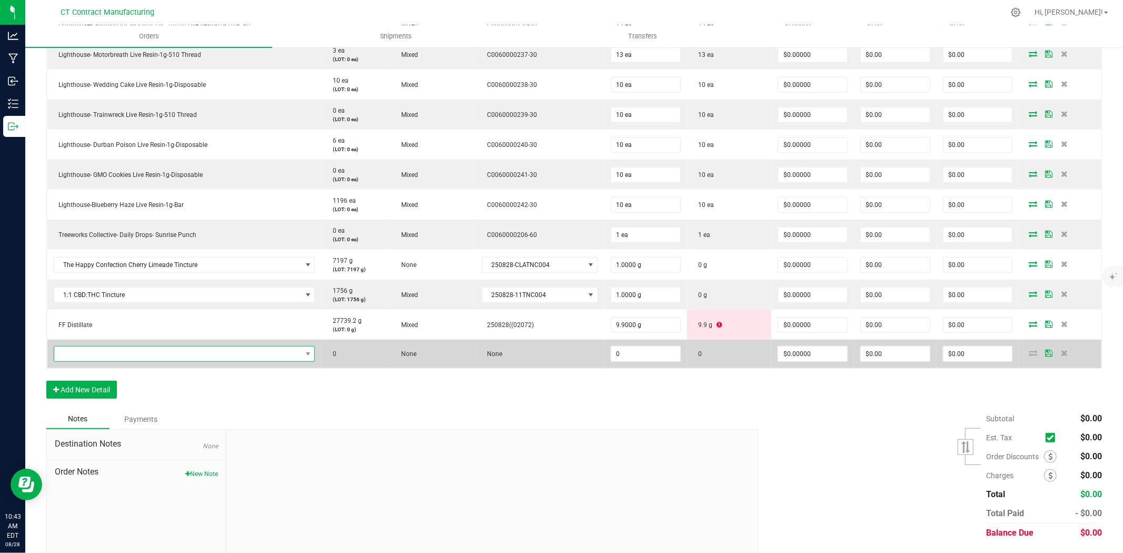
click at [107, 355] on span "NO DATA FOUND" at bounding box center [177, 353] width 247 height 15
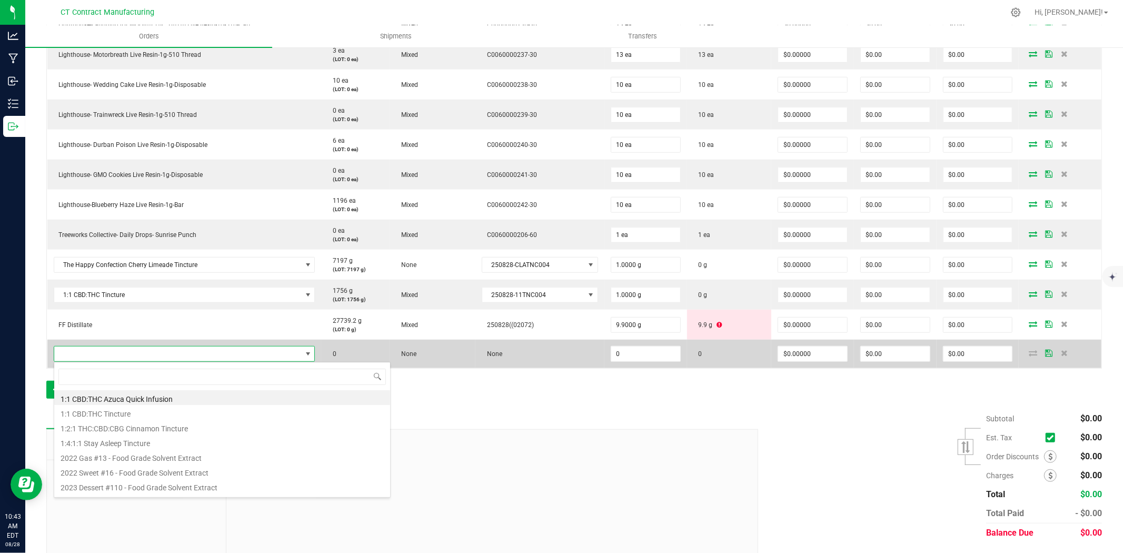
scroll to position [16, 251]
type input "FF Distillate"
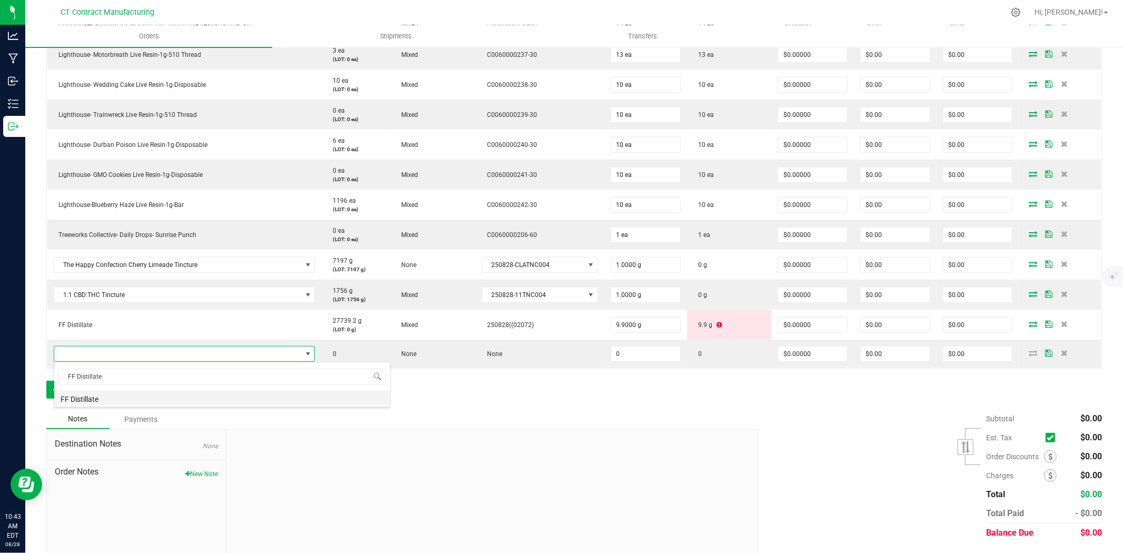
click at [150, 393] on li "FF Distillate" at bounding box center [222, 397] width 336 height 15
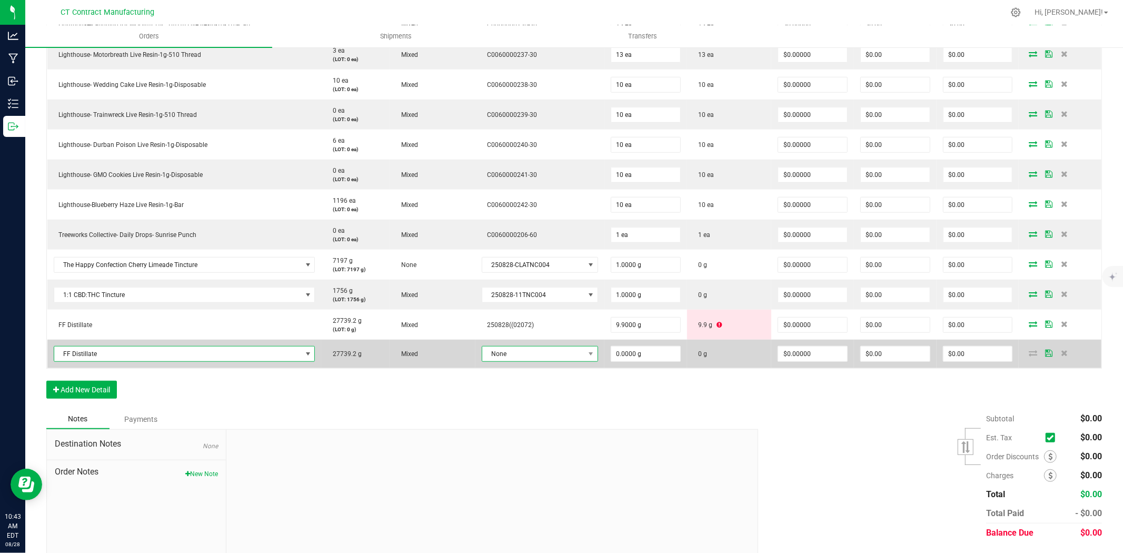
click at [564, 353] on span "None" at bounding box center [533, 353] width 102 height 15
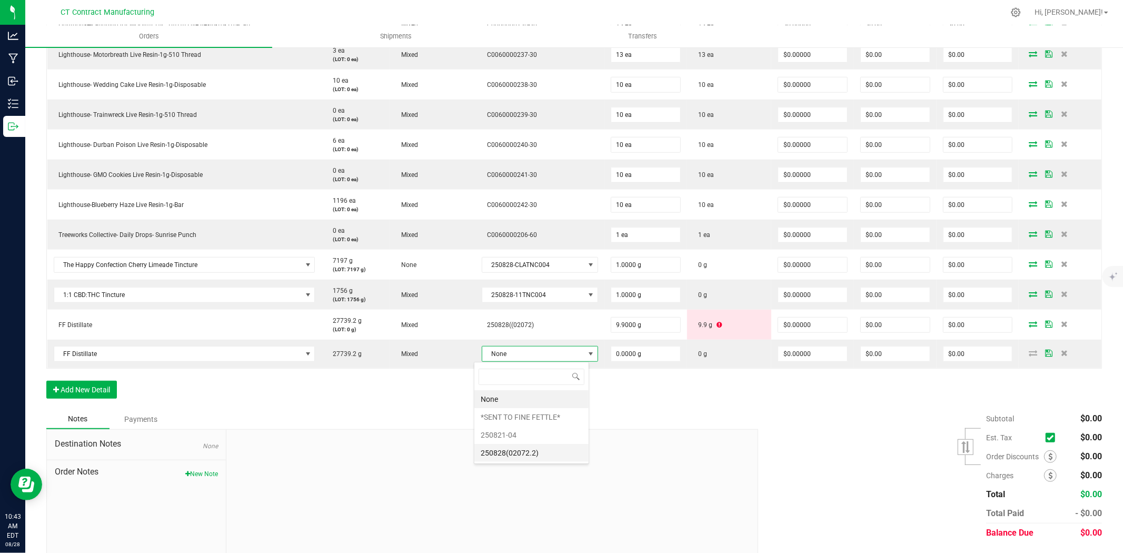
click at [543, 453] on li "250828(02072.2)" at bounding box center [531, 453] width 114 height 18
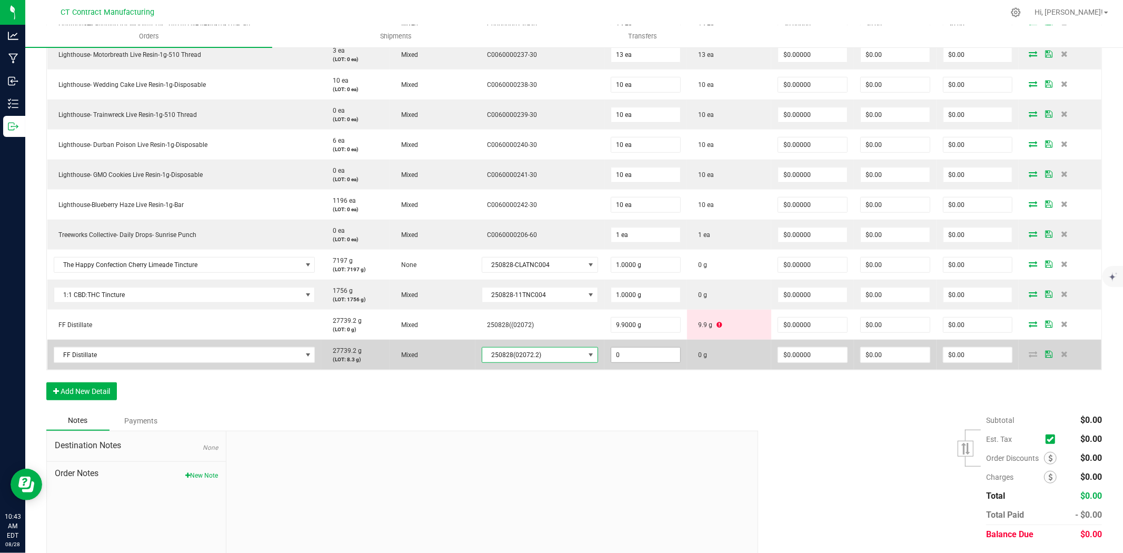
click at [634, 358] on input "0" at bounding box center [645, 354] width 69 height 15
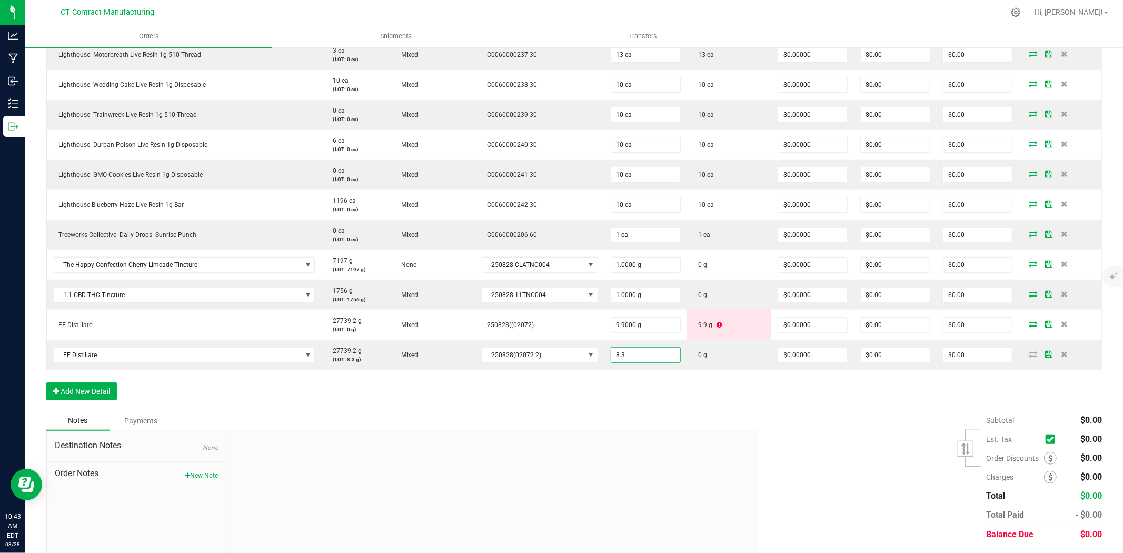
type input "8.3000 g"
click at [638, 400] on div "Order Details Print All Labels Item Sellable Strain Lot Number Qty Ordered Qty …" at bounding box center [573, 97] width 1055 height 628
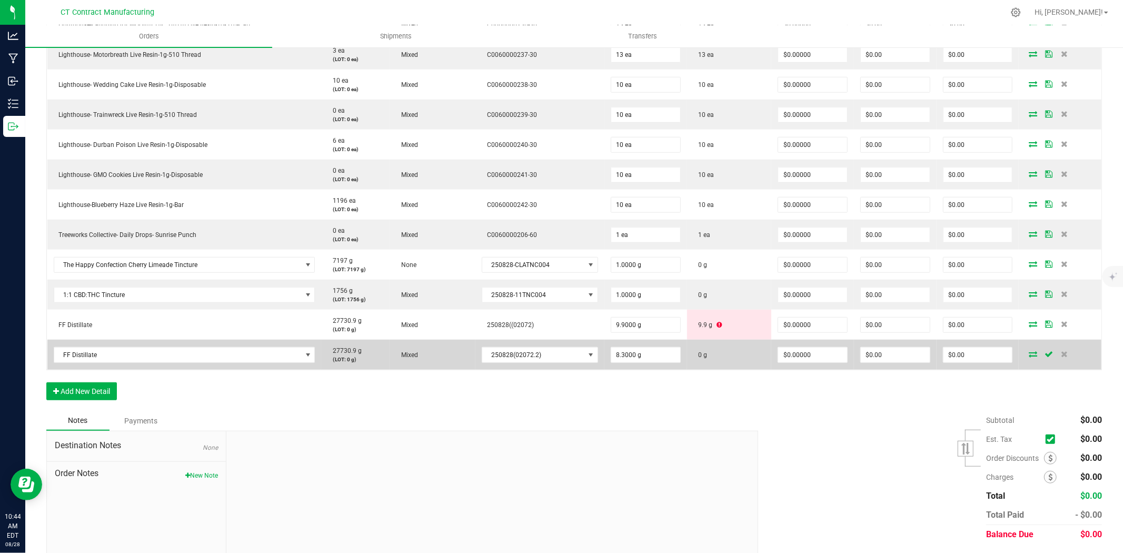
click at [1029, 351] on icon at bounding box center [1033, 354] width 8 height 6
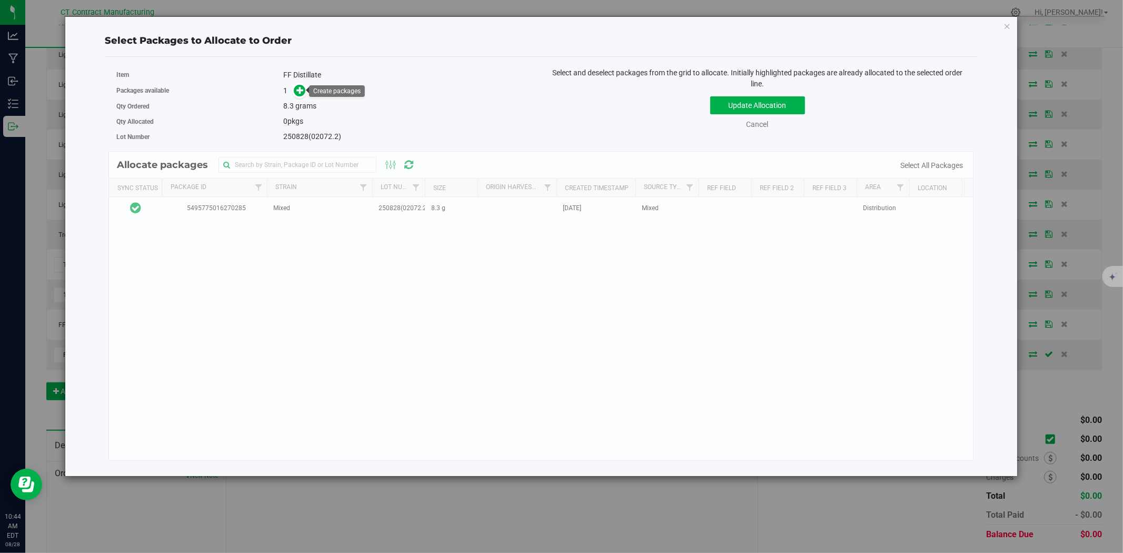
click at [304, 86] on icon at bounding box center [300, 89] width 9 height 9
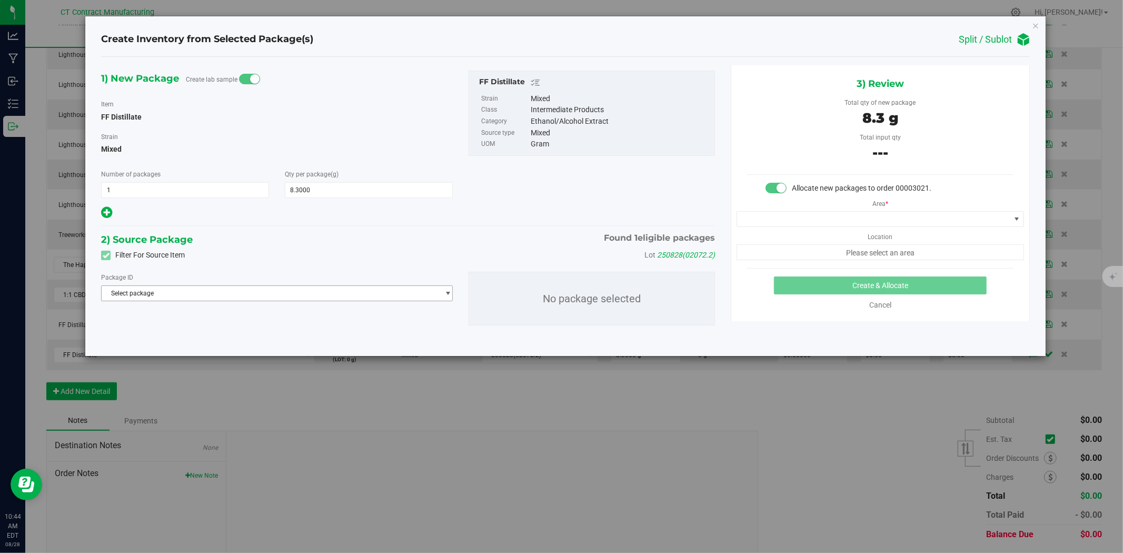
click at [313, 294] on span "Select package" at bounding box center [270, 293] width 337 height 15
click at [238, 340] on li "5495775016270285 ( FF Distillate )" at bounding box center [277, 337] width 351 height 15
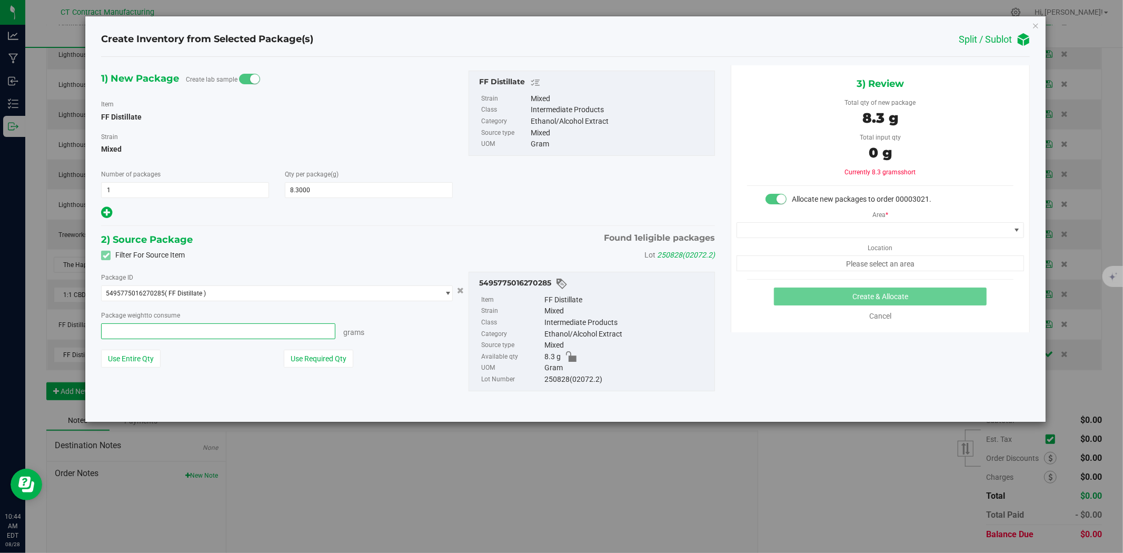
click at [214, 335] on span at bounding box center [218, 331] width 234 height 16
type input "8.3"
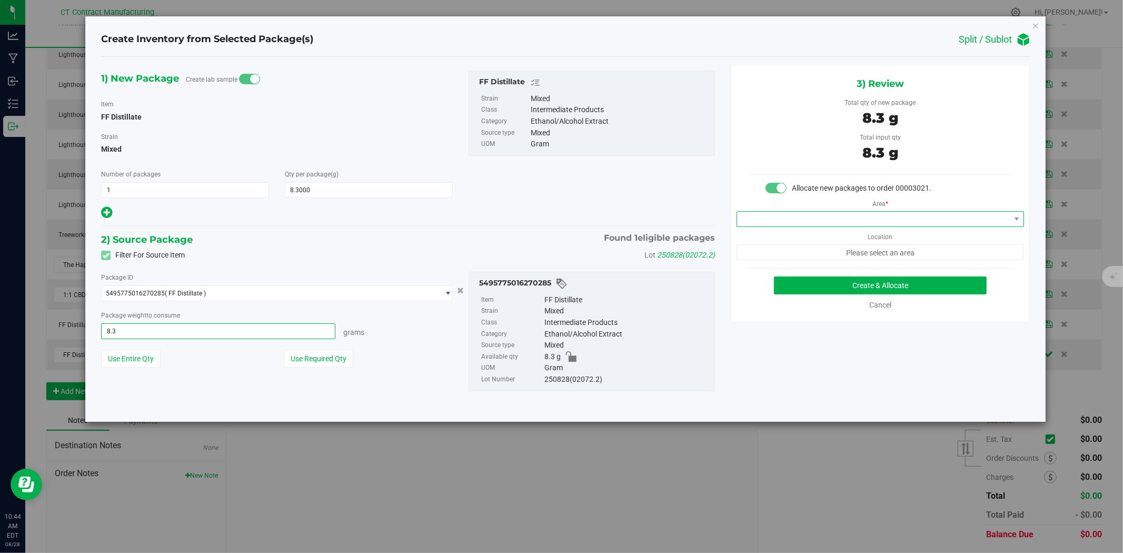
type input "8.3000 g"
click at [760, 223] on span at bounding box center [873, 219] width 273 height 15
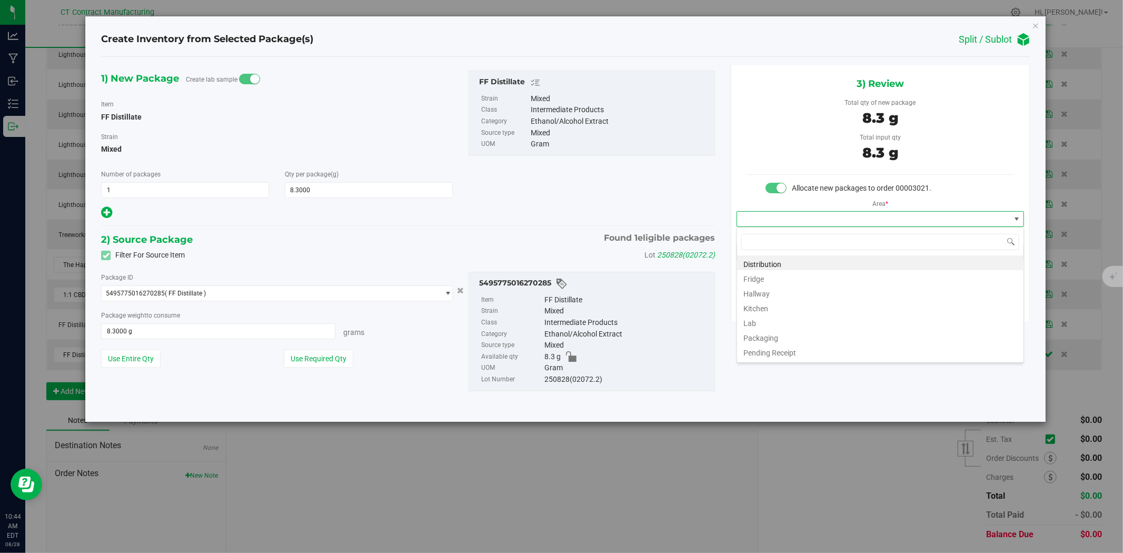
scroll to position [16, 287]
click at [771, 262] on li "Distribution" at bounding box center [880, 262] width 286 height 15
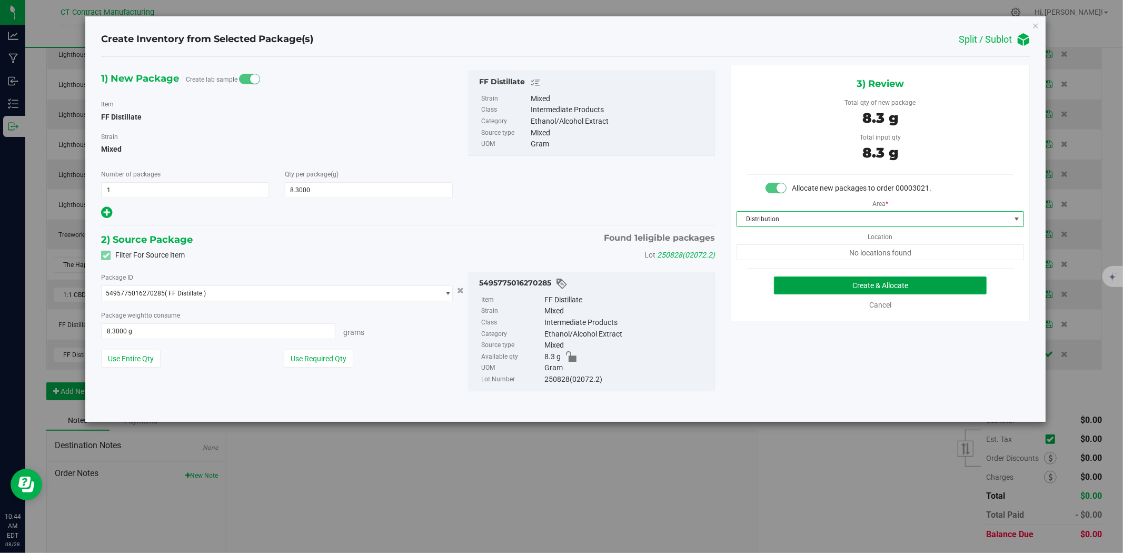
click at [876, 277] on button "Create & Allocate" at bounding box center [880, 285] width 213 height 18
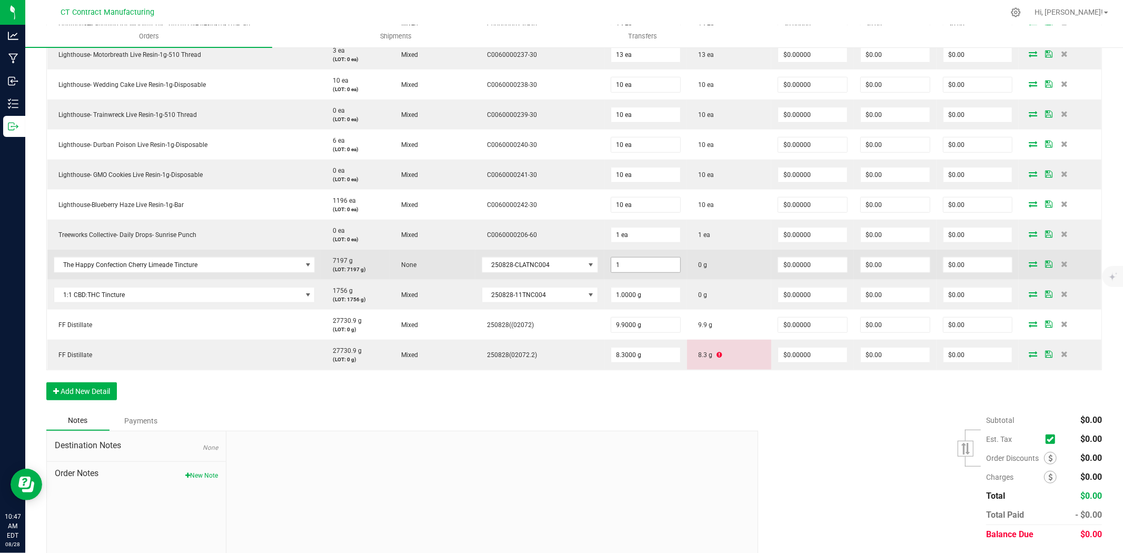
click at [624, 266] on input "1" at bounding box center [645, 264] width 69 height 15
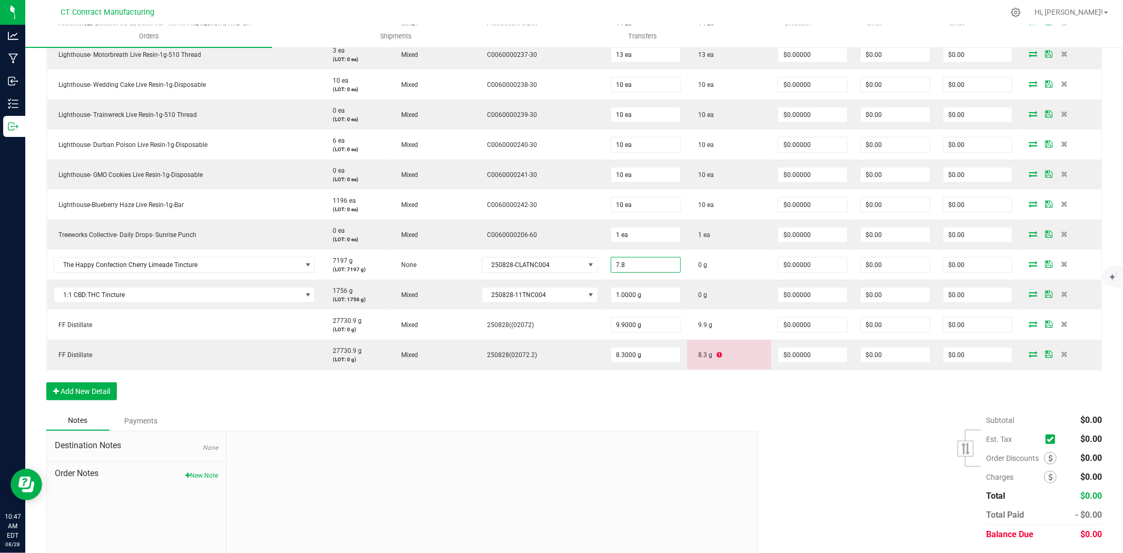
type input "7.8000 g"
click at [588, 464] on div at bounding box center [491, 501] width 531 height 141
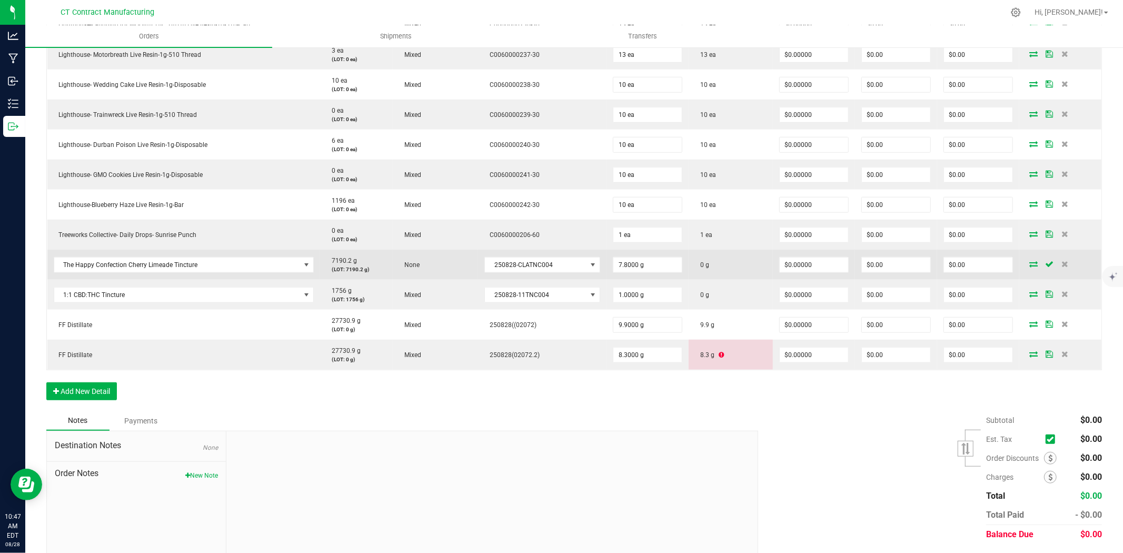
click at [1029, 262] on icon at bounding box center [1033, 264] width 8 height 6
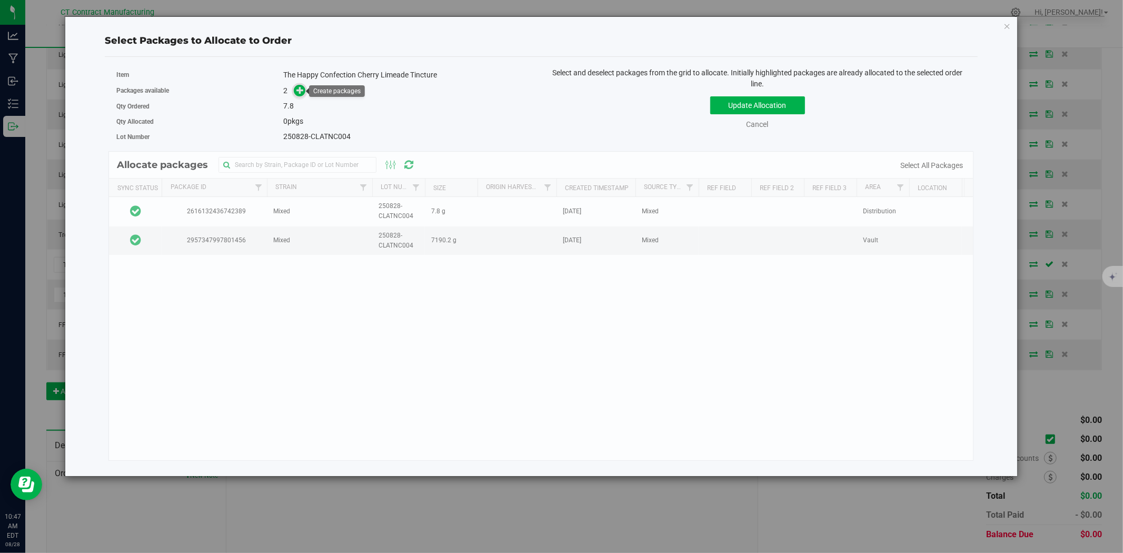
click at [296, 86] on icon at bounding box center [299, 89] width 7 height 7
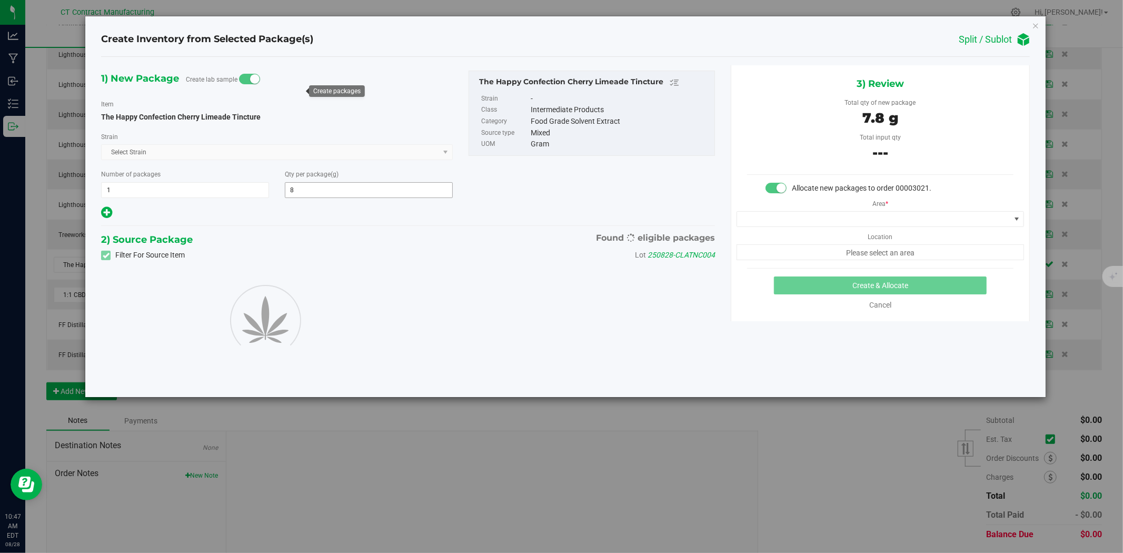
type input "7.8000"
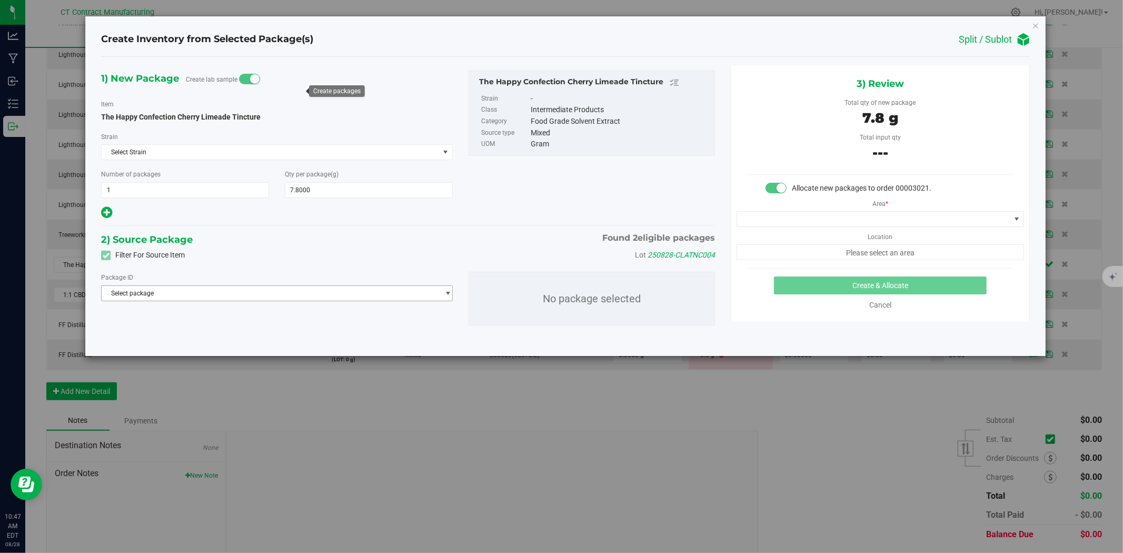
click at [245, 288] on span "Select package" at bounding box center [270, 293] width 337 height 15
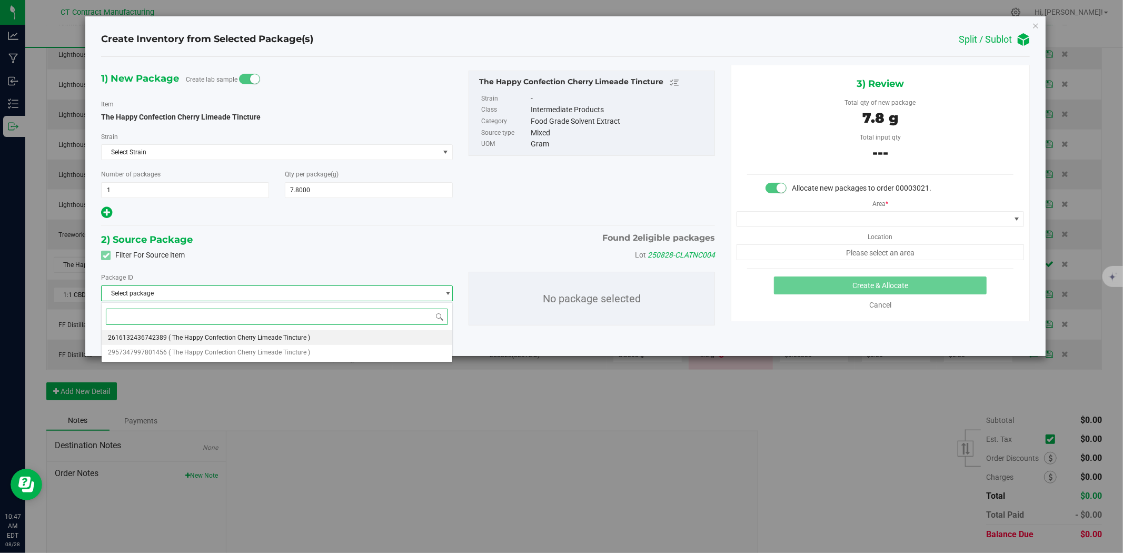
click at [233, 338] on span "( The Happy Confection Cherry Limeade Tincture )" at bounding box center [239, 337] width 142 height 7
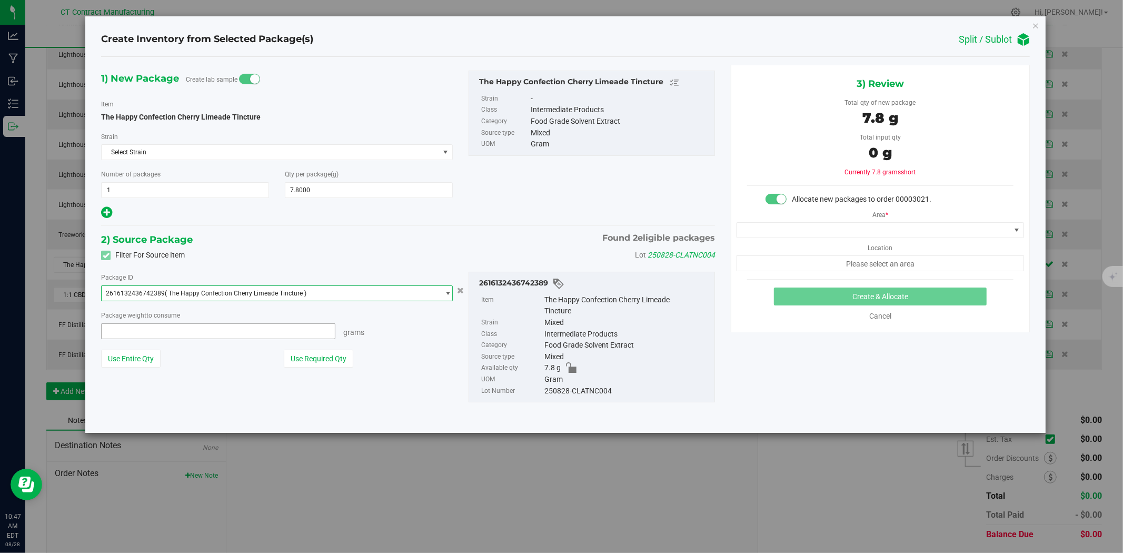
click at [234, 336] on span at bounding box center [218, 331] width 234 height 16
type input "7.8"
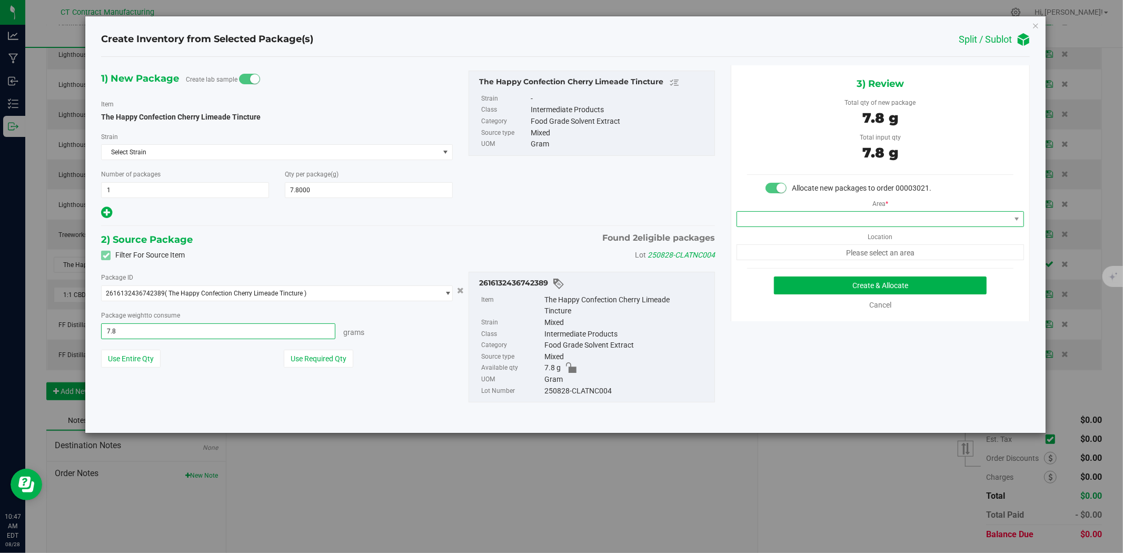
type input "7.8000 g"
click at [826, 223] on span at bounding box center [873, 219] width 273 height 15
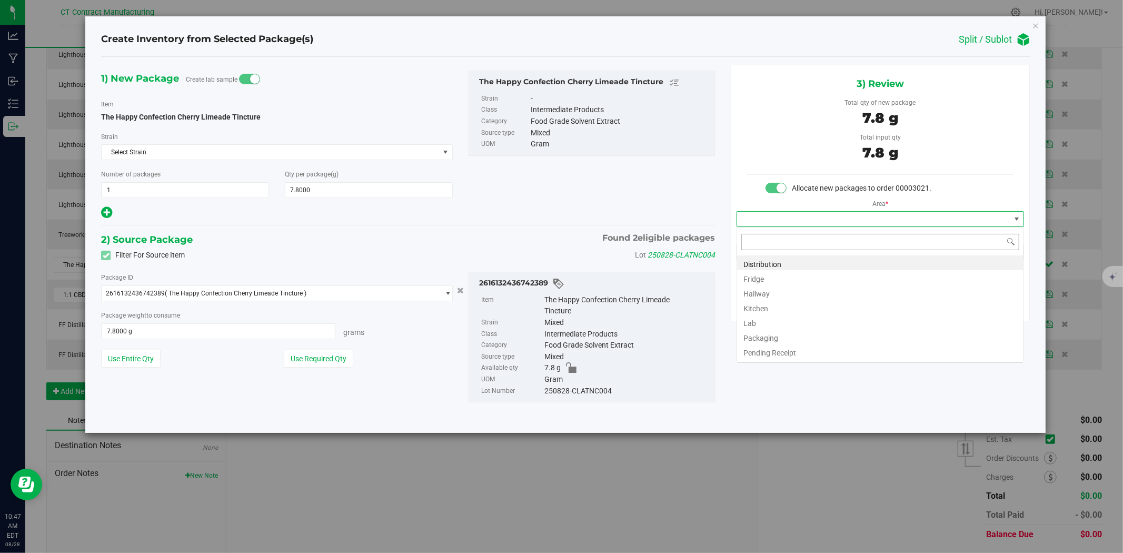
scroll to position [16, 287]
click at [818, 260] on li "Distribution" at bounding box center [880, 262] width 286 height 15
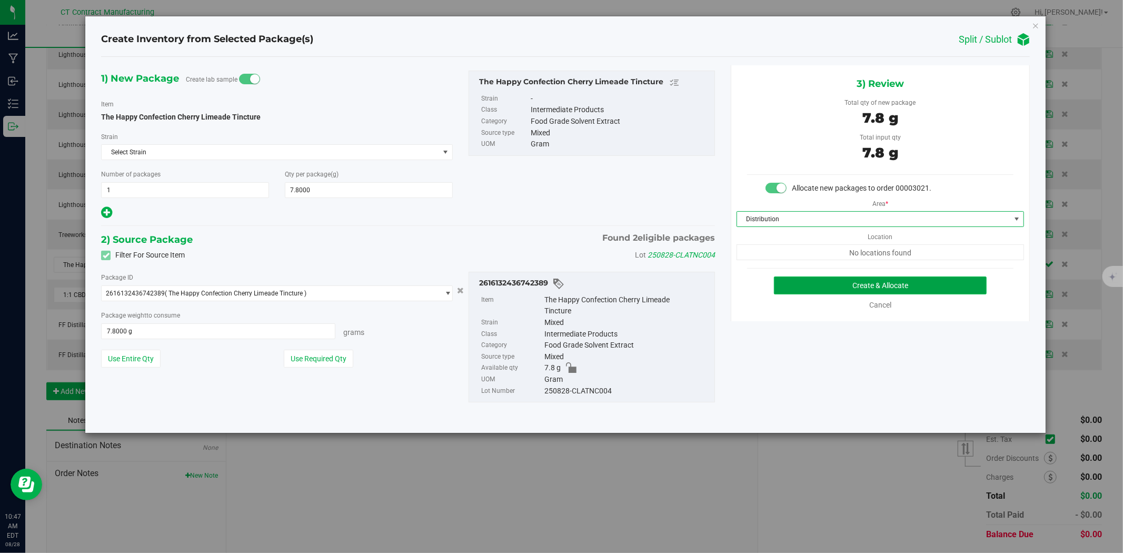
click at [823, 281] on button "Create & Allocate" at bounding box center [880, 285] width 213 height 18
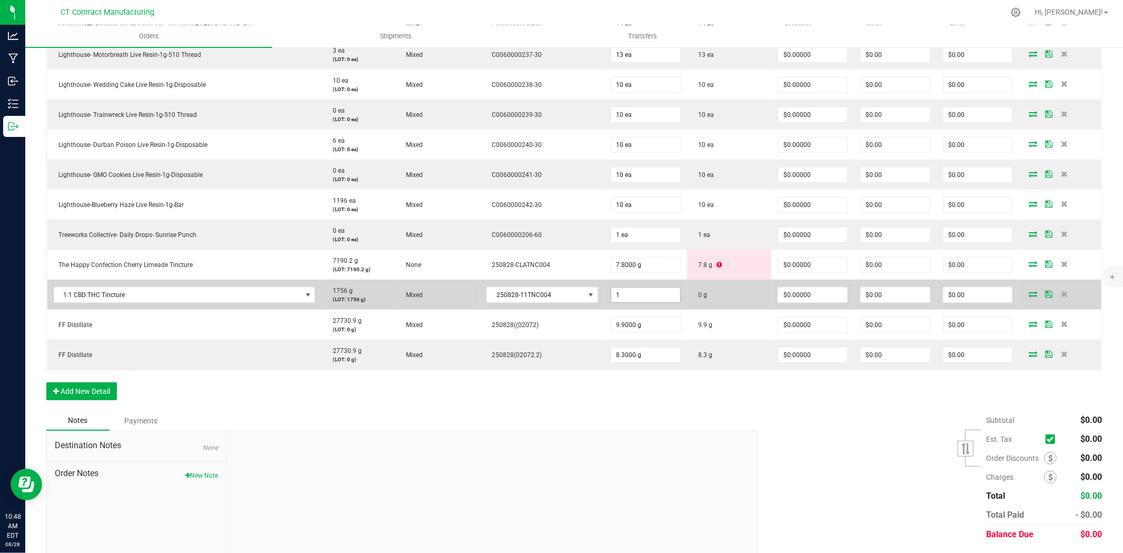
click at [626, 289] on input "1" at bounding box center [645, 294] width 69 height 15
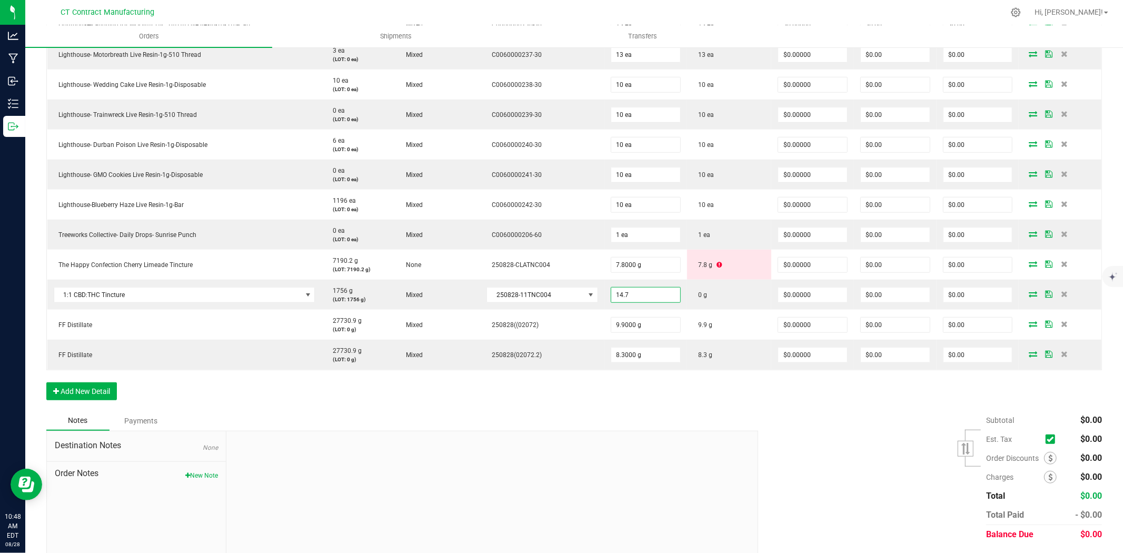
type input "14.7000 g"
click at [643, 458] on div at bounding box center [491, 501] width 531 height 141
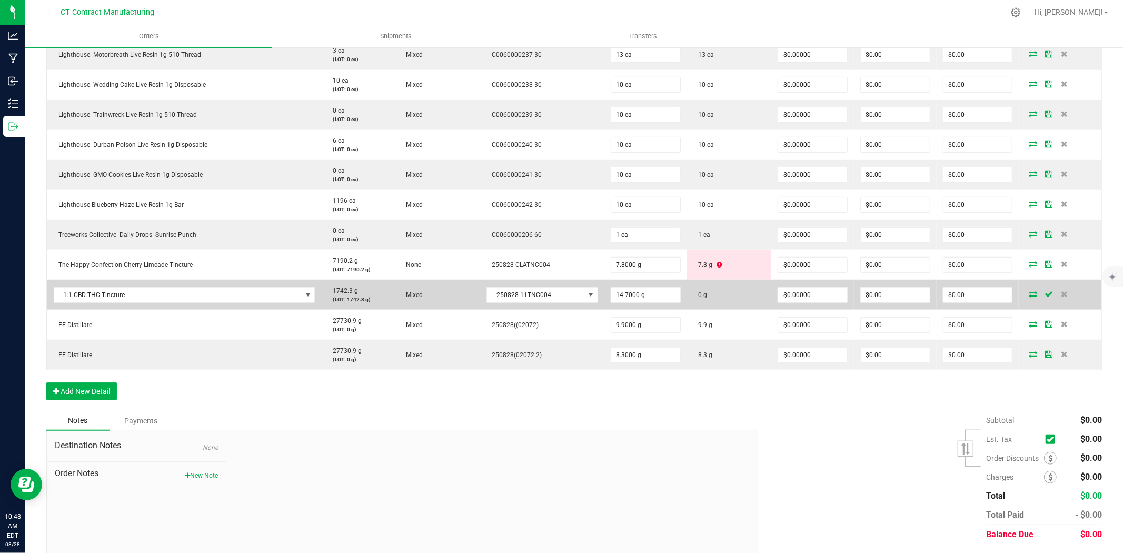
click at [1029, 295] on icon at bounding box center [1033, 294] width 8 height 6
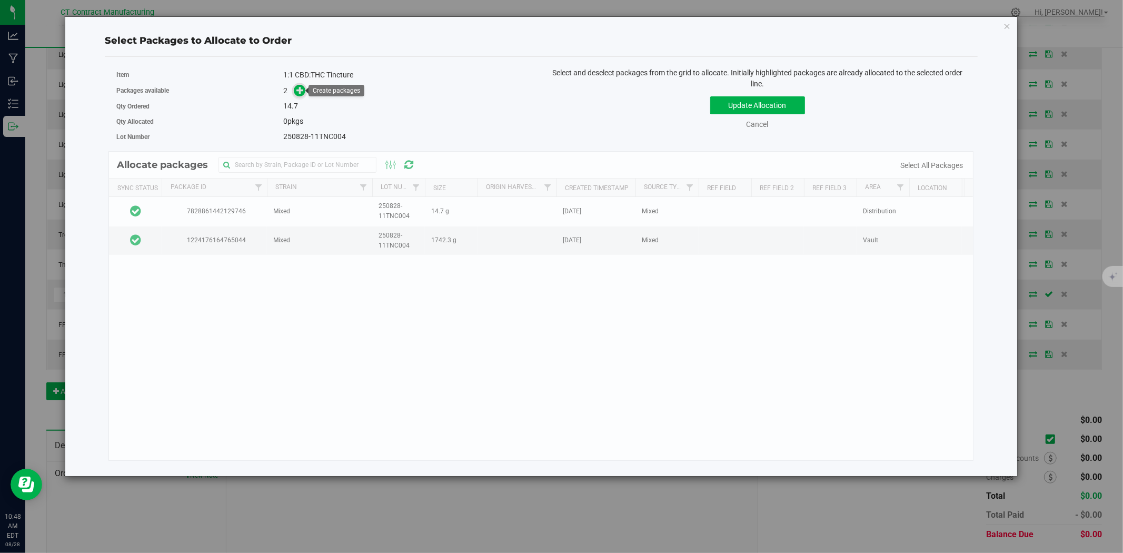
click at [297, 88] on icon at bounding box center [300, 90] width 8 height 8
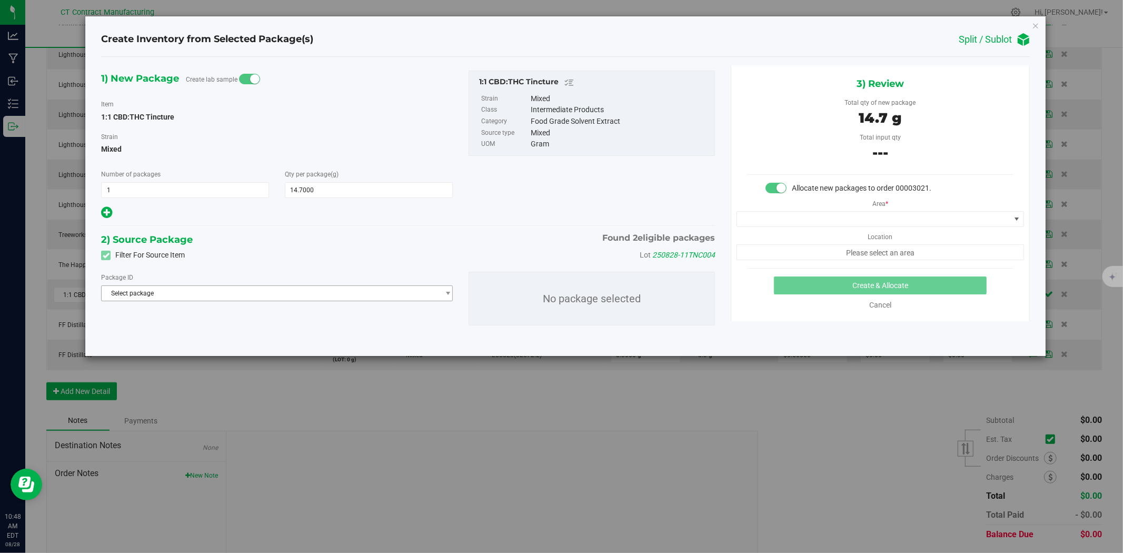
click at [192, 294] on span "Select package" at bounding box center [270, 293] width 337 height 15
click at [201, 350] on span "( 1:1 CBD:THC Tincture )" at bounding box center [202, 351] width 69 height 7
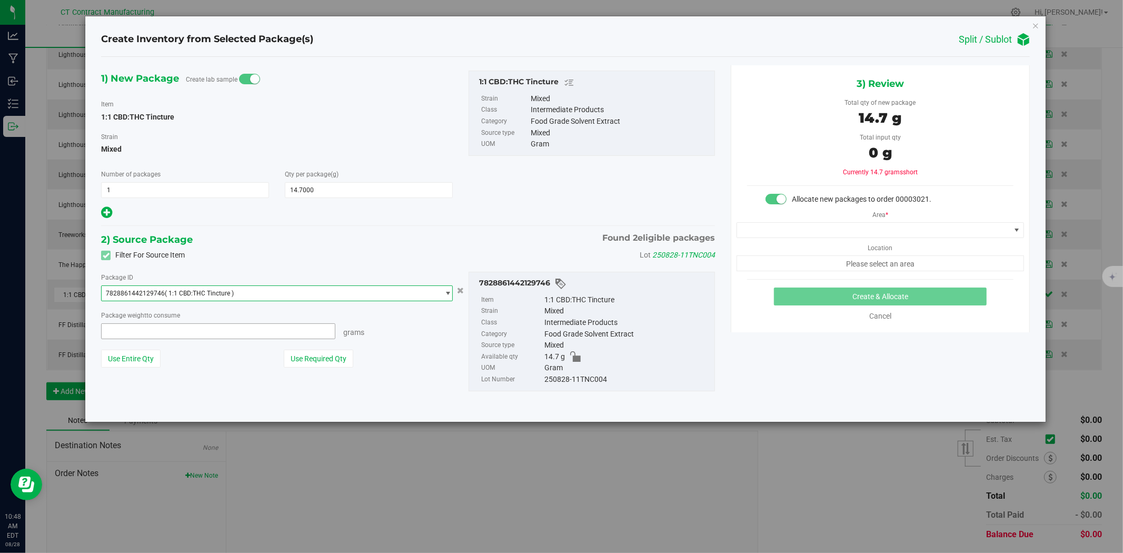
click at [249, 328] on span at bounding box center [218, 331] width 234 height 16
type input "14.7"
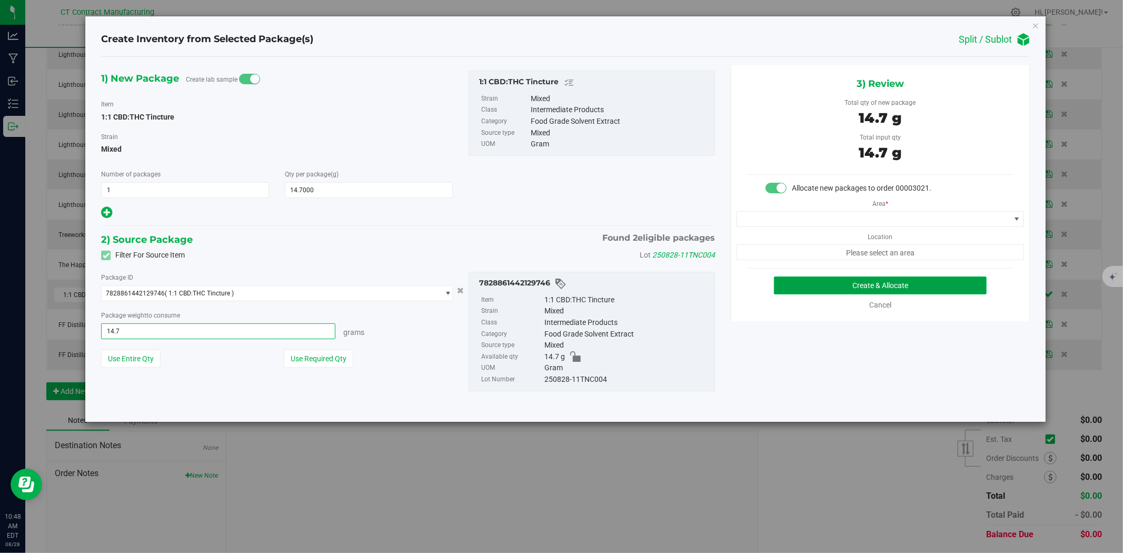
type input "14.7000 g"
drag, startPoint x: 844, startPoint y: 279, endPoint x: 803, endPoint y: 235, distance: 60.7
click at [804, 237] on div "3) Review Total qty of new package 14.7 g Total input qty 14.7 g Allocate new p…" at bounding box center [880, 193] width 299 height 256
click at [793, 216] on span at bounding box center [873, 219] width 273 height 15
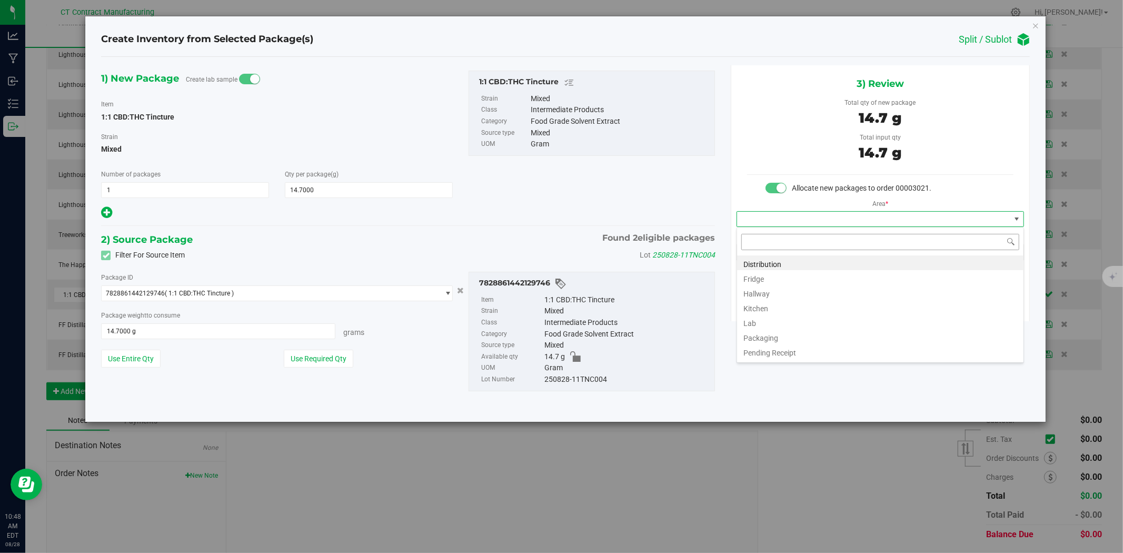
scroll to position [16, 287]
click at [786, 262] on li "Distribution" at bounding box center [880, 262] width 286 height 15
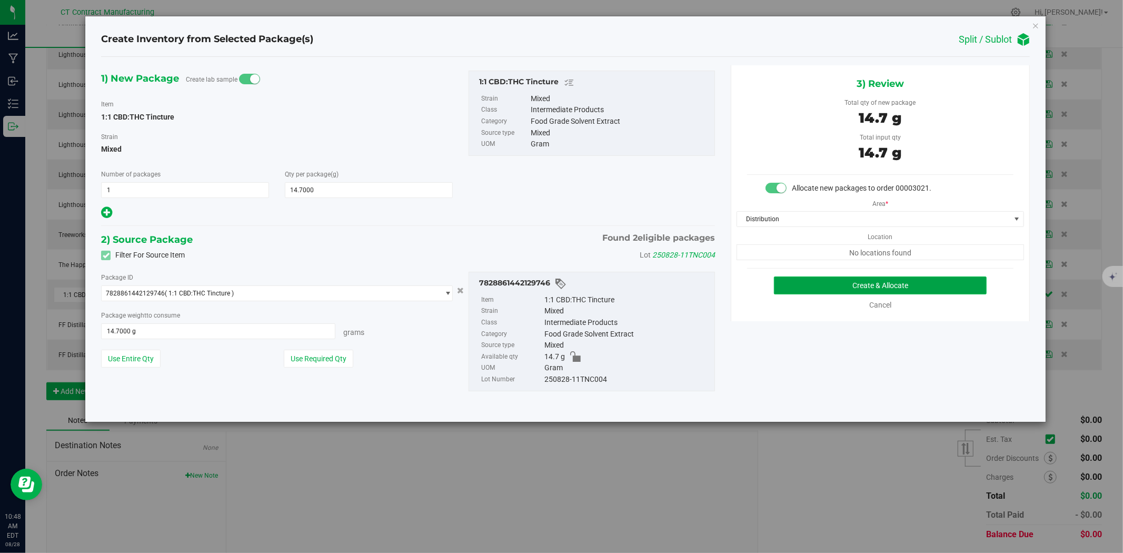
click at [918, 281] on button "Create & Allocate" at bounding box center [880, 285] width 213 height 18
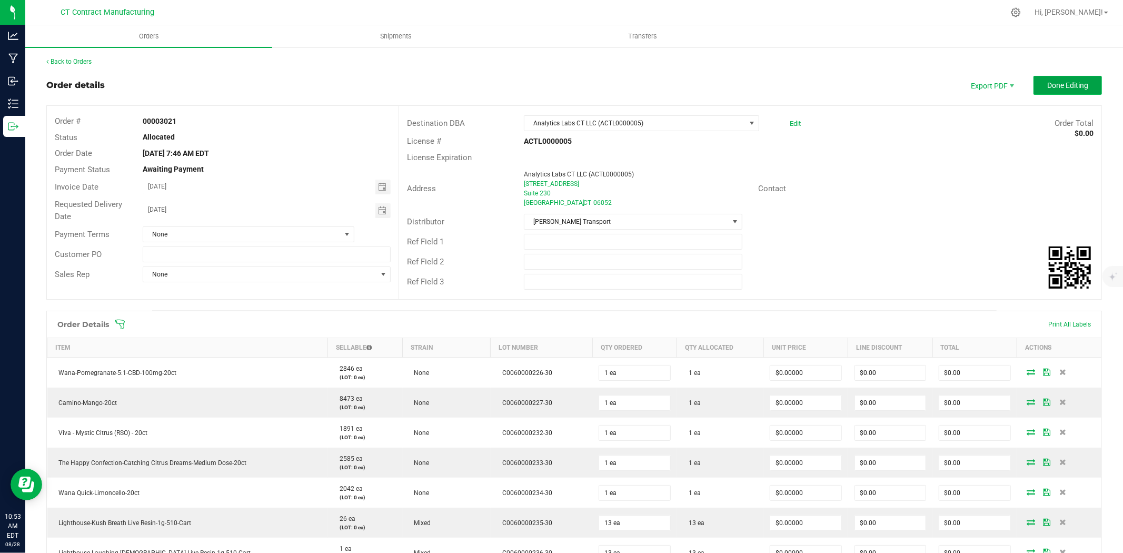
click at [1036, 82] on button "Done Editing" at bounding box center [1067, 85] width 68 height 19
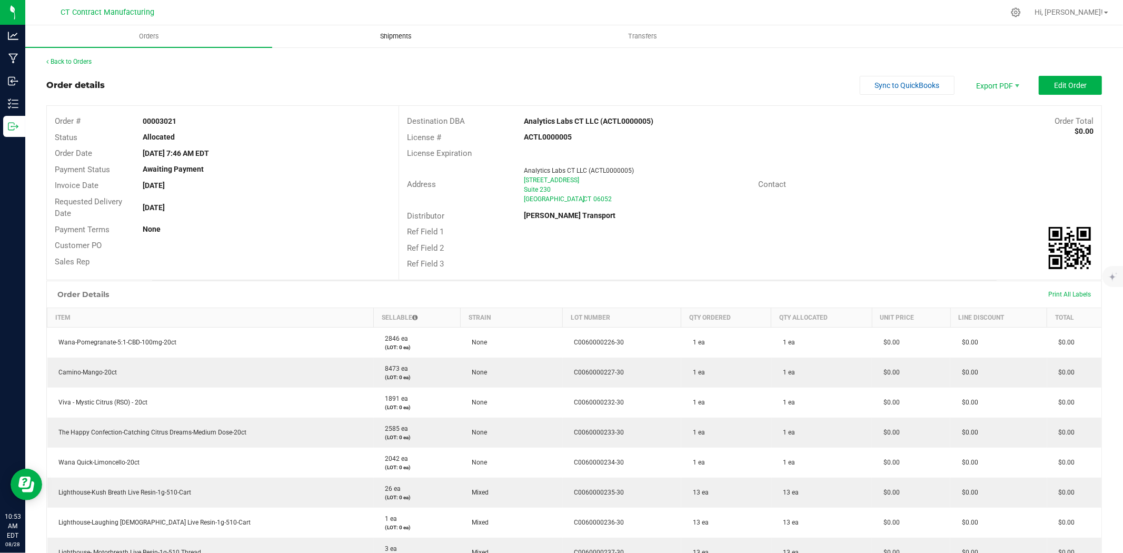
click at [375, 37] on span "Shipments" at bounding box center [396, 36] width 60 height 9
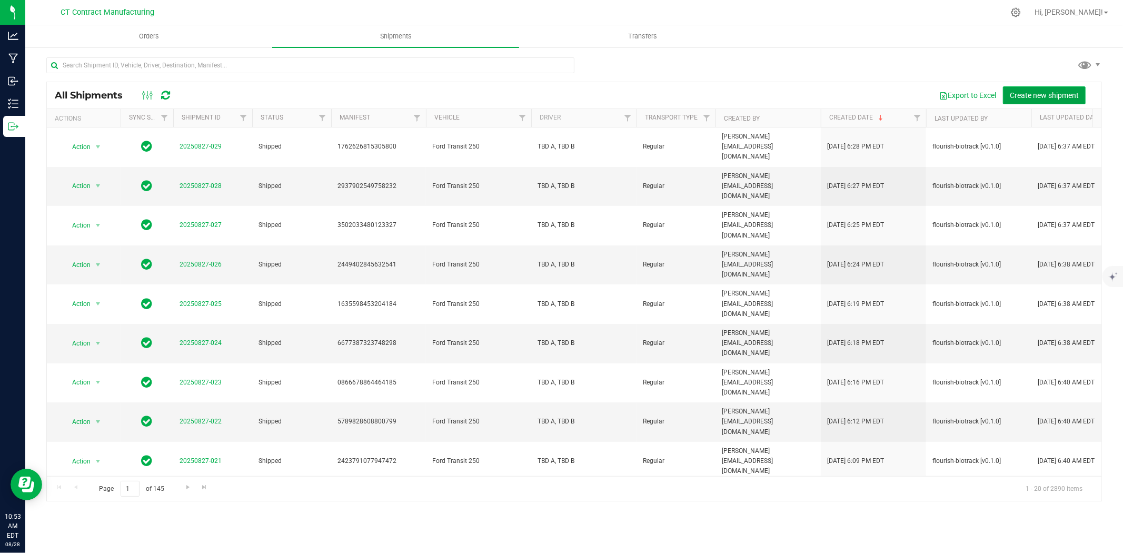
click at [1060, 101] on button "Create new shipment" at bounding box center [1044, 95] width 83 height 18
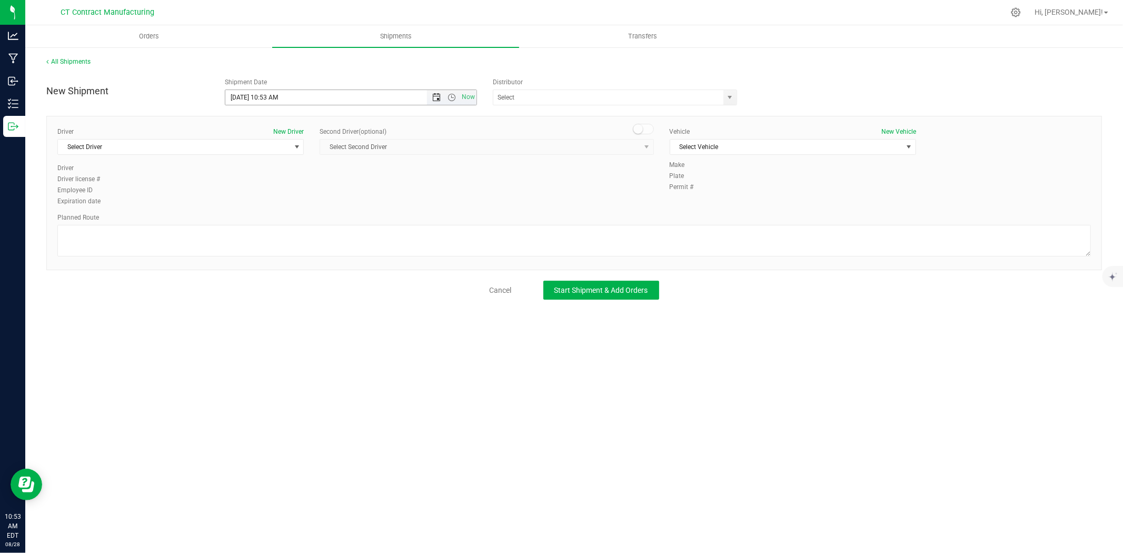
click at [437, 99] on span "Open the date view" at bounding box center [436, 97] width 8 height 8
click at [301, 217] on link "28" at bounding box center [295, 220] width 15 height 16
click at [453, 99] on span "Open the time view" at bounding box center [451, 97] width 8 height 8
click at [274, 164] on li "5:00 PM" at bounding box center [350, 165] width 250 height 14
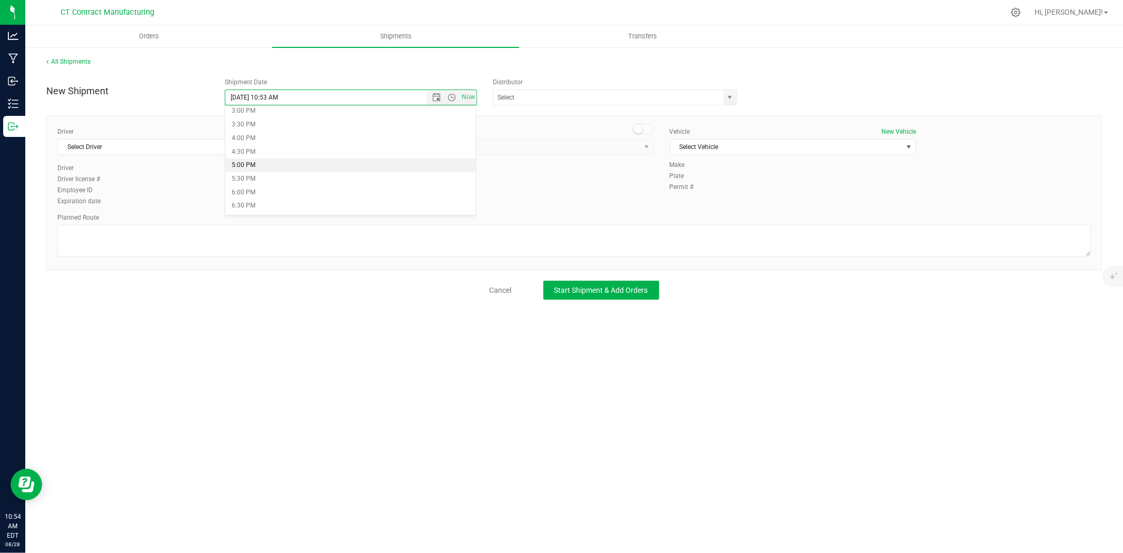
type input "[DATE] 5:00 PM"
drag, startPoint x: 268, startPoint y: 138, endPoint x: 265, endPoint y: 145, distance: 7.3
click at [266, 142] on span "Select Driver" at bounding box center [180, 147] width 246 height 16
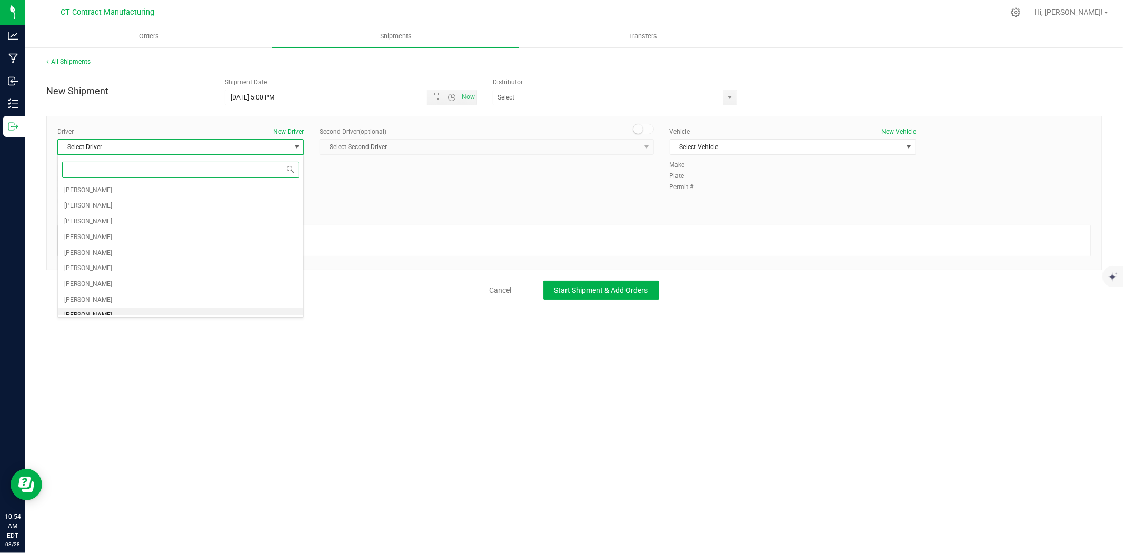
scroll to position [214, 0]
click at [203, 307] on li "[PERSON_NAME]" at bounding box center [180, 307] width 245 height 16
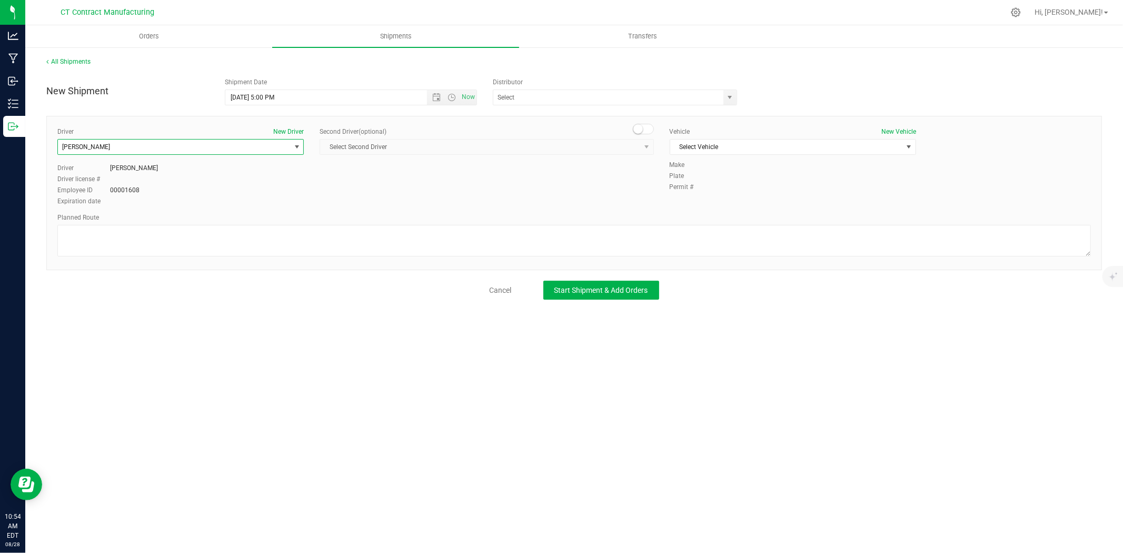
click at [646, 128] on span at bounding box center [643, 129] width 21 height 11
click at [638, 148] on span "Select Second Driver" at bounding box center [480, 146] width 320 height 15
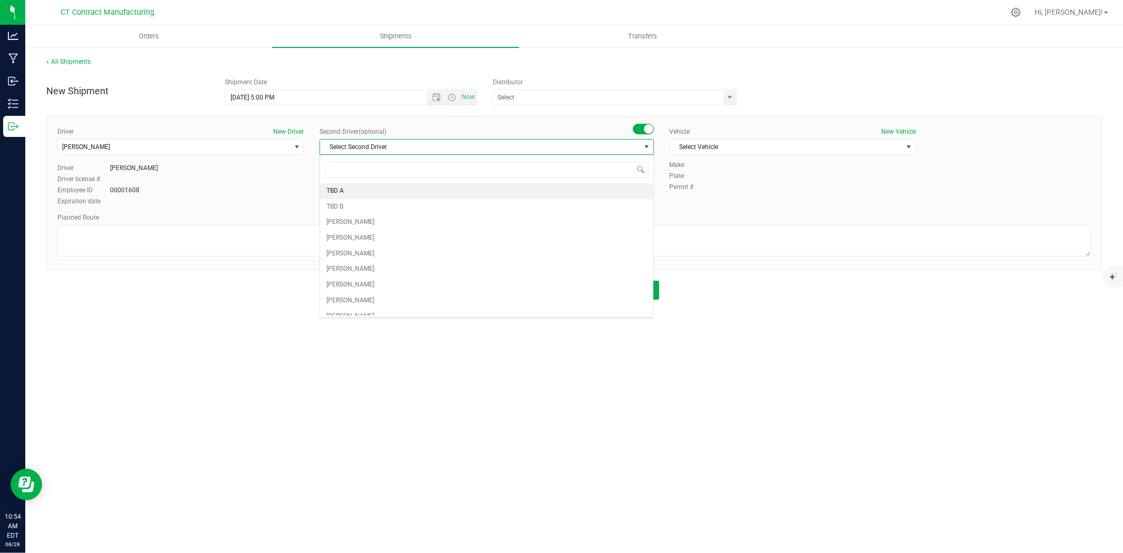
click at [355, 193] on li "TBD A" at bounding box center [486, 191] width 333 height 16
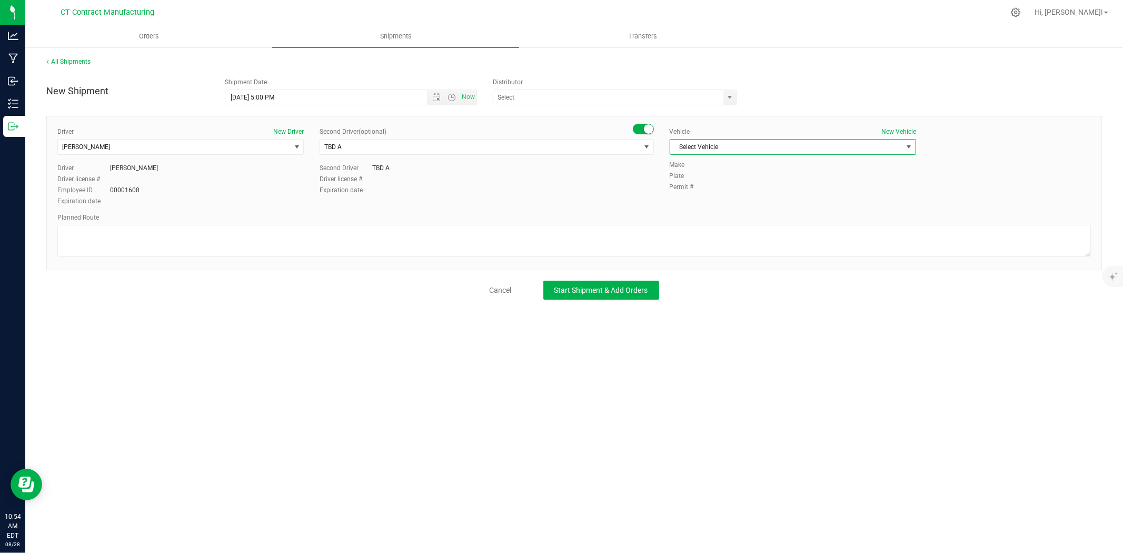
click at [828, 142] on span "Select Vehicle" at bounding box center [786, 146] width 232 height 15
click at [733, 181] on li "Ford Transit 250" at bounding box center [792, 181] width 245 height 16
click at [590, 233] on textarea at bounding box center [573, 241] width 1033 height 32
type textarea "Randomized route I95/Rt9"
click at [591, 283] on button "Start Shipment & Add Orders" at bounding box center [601, 290] width 116 height 19
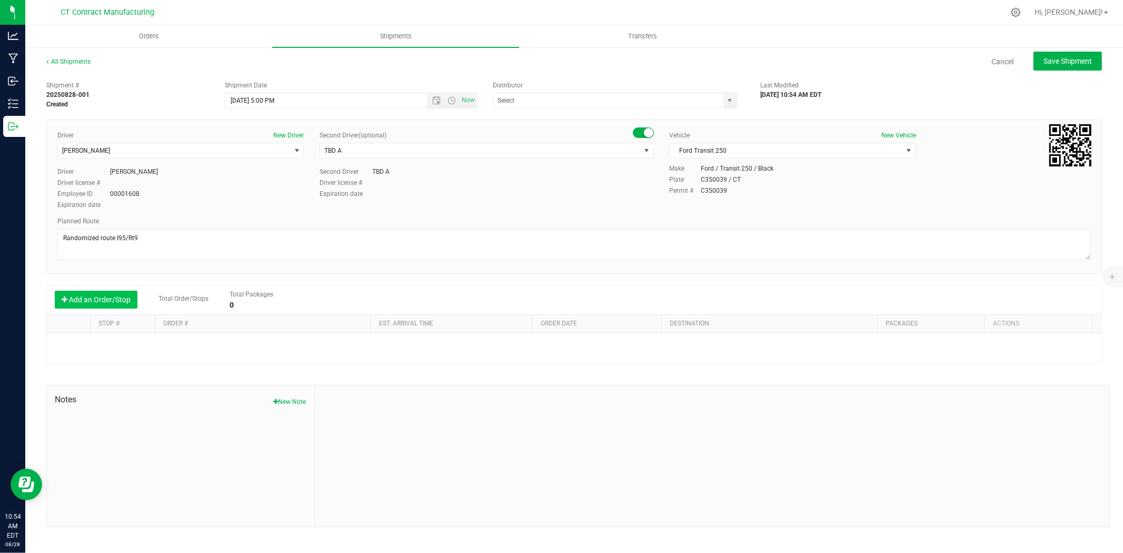
click at [86, 298] on button "Add an Order/Stop" at bounding box center [96, 300] width 83 height 18
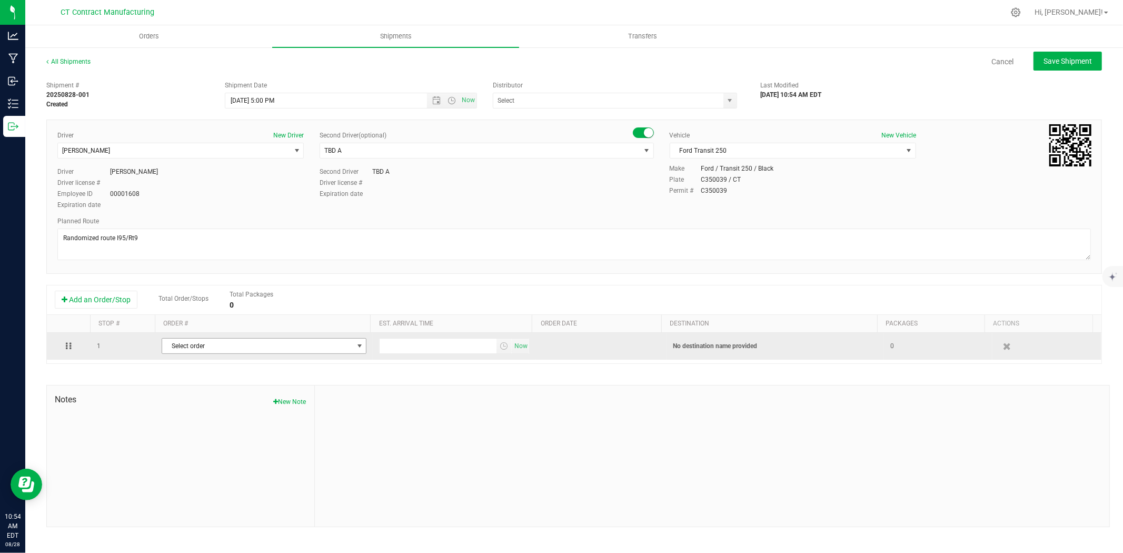
click at [192, 342] on span "Select order" at bounding box center [257, 345] width 191 height 15
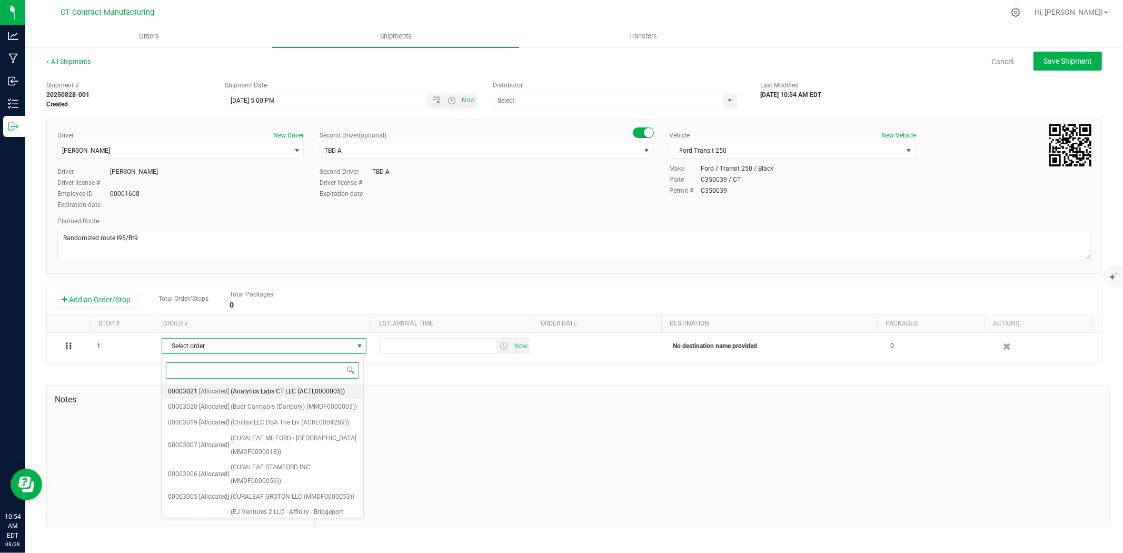
click at [269, 387] on span "(Analytics Labs CT LLC (ACTL0000005))" at bounding box center [288, 392] width 114 height 14
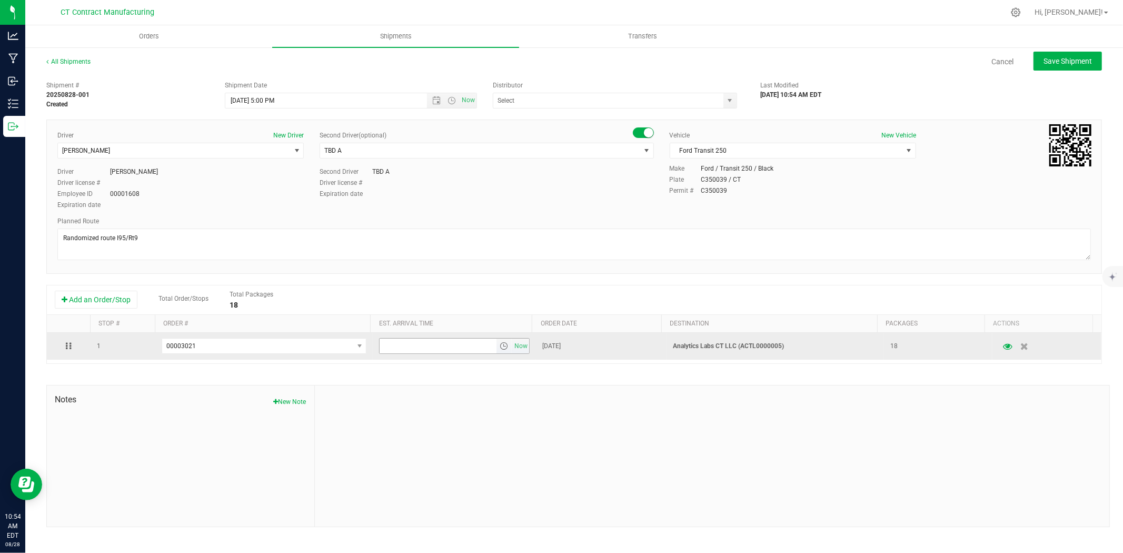
click at [500, 344] on span "select" at bounding box center [504, 346] width 8 height 8
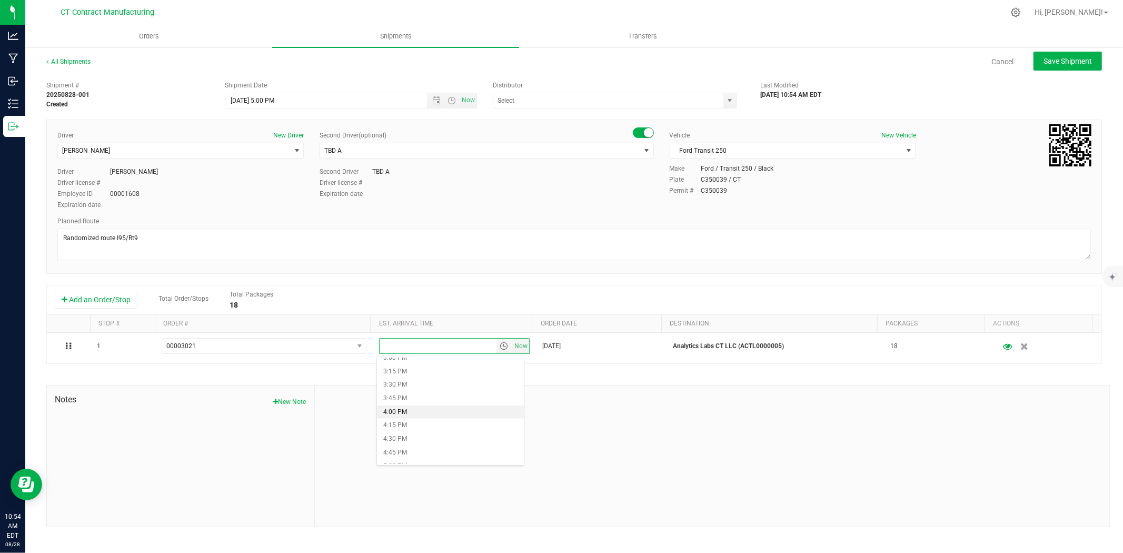
scroll to position [877, 0]
click at [433, 457] on li "6:00 PM" at bounding box center [450, 462] width 147 height 14
click at [1056, 62] on span "Save Shipment" at bounding box center [1067, 61] width 48 height 8
type input "[DATE] 9:00 PM"
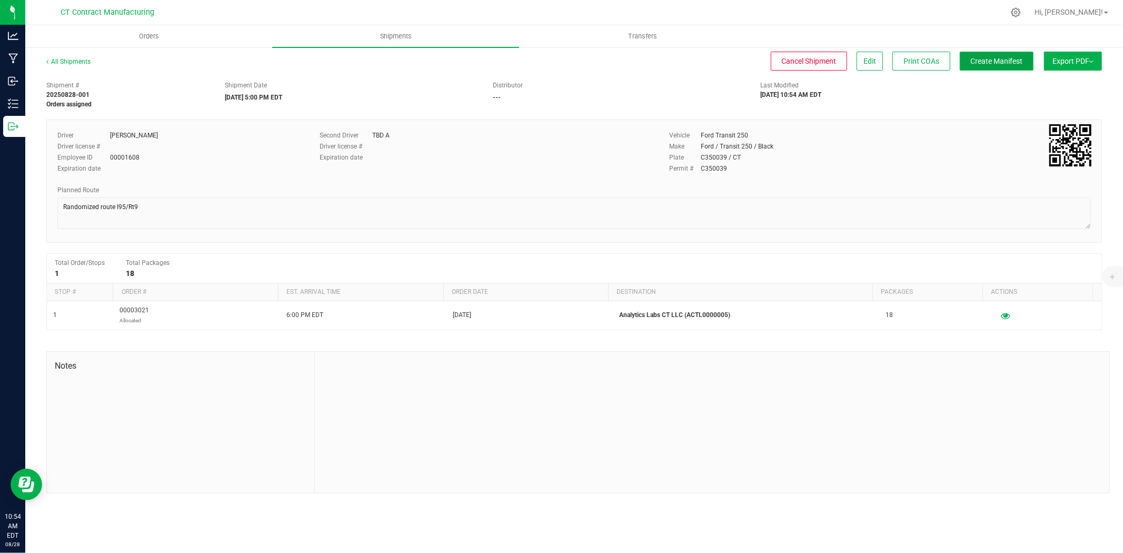
click at [987, 64] on span "Create Manifest" at bounding box center [997, 61] width 52 height 8
click at [977, 61] on span "Ship Transfer" at bounding box center [998, 61] width 43 height 8
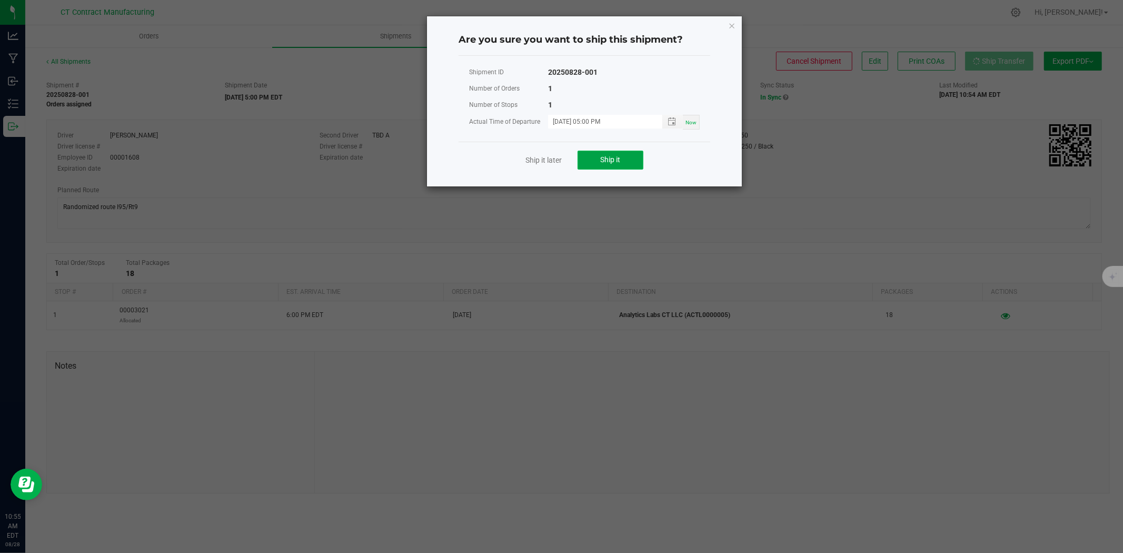
click at [607, 160] on span "Ship it" at bounding box center [611, 159] width 20 height 8
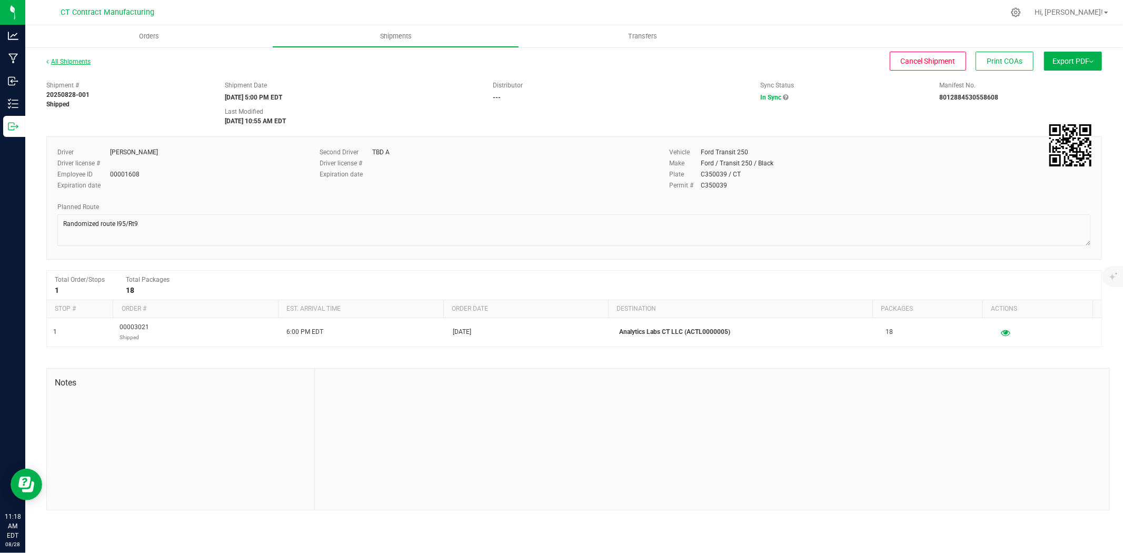
click at [87, 61] on link "All Shipments" at bounding box center [68, 61] width 44 height 7
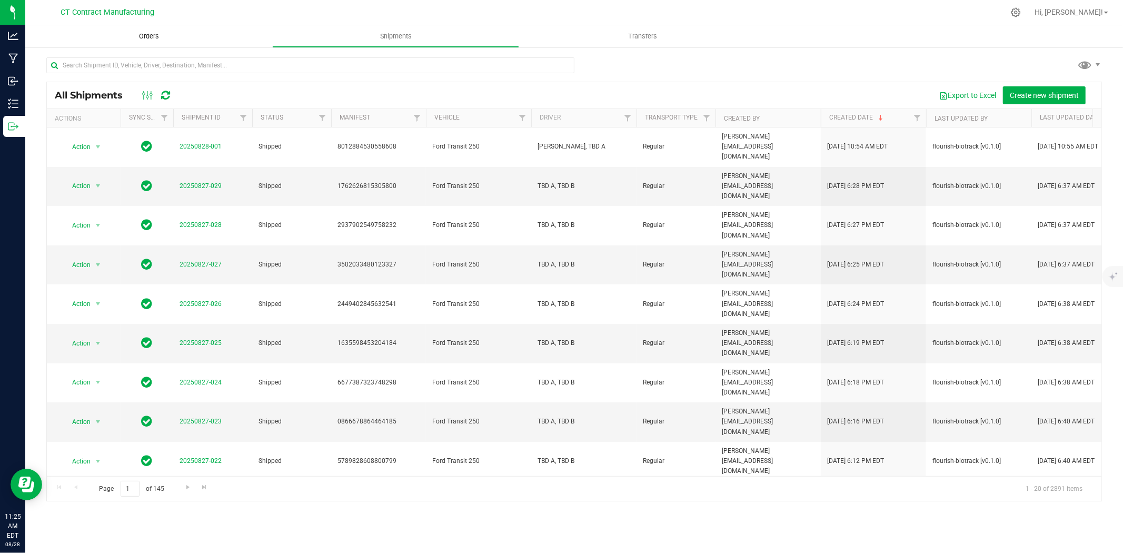
click at [156, 35] on span "Orders" at bounding box center [149, 36] width 48 height 9
